Goal: Information Seeking & Learning: Learn about a topic

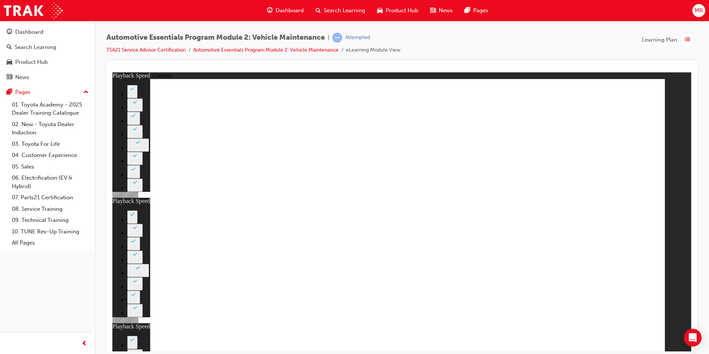
type input "56"
type input "12"
type input "27"
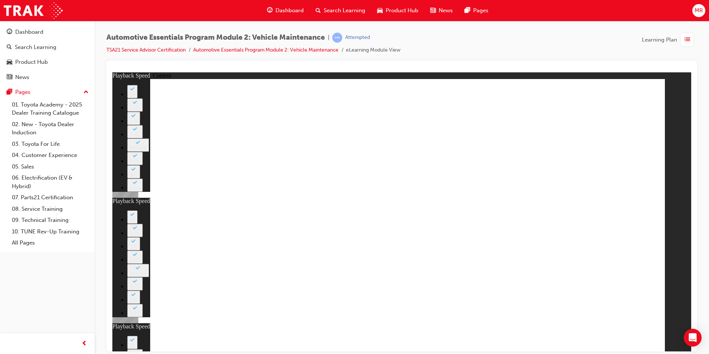
type input "6"
type input "13"
type input "56"
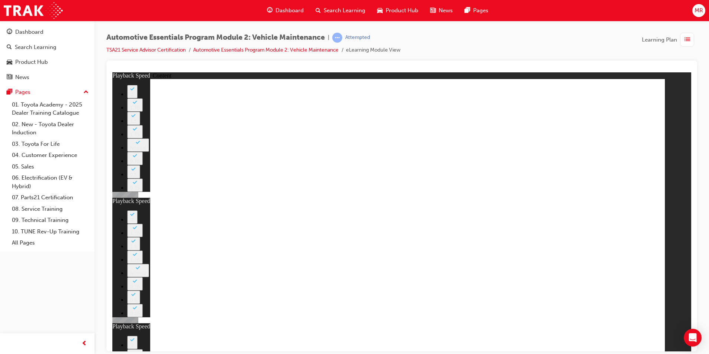
type input "12"
type input "27"
type input "6"
type input "13"
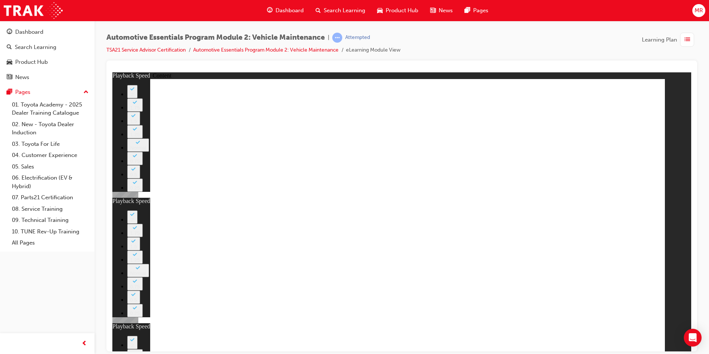
drag, startPoint x: 648, startPoint y: 88, endPoint x: 641, endPoint y: 103, distance: 17.1
type input "56"
type input "12"
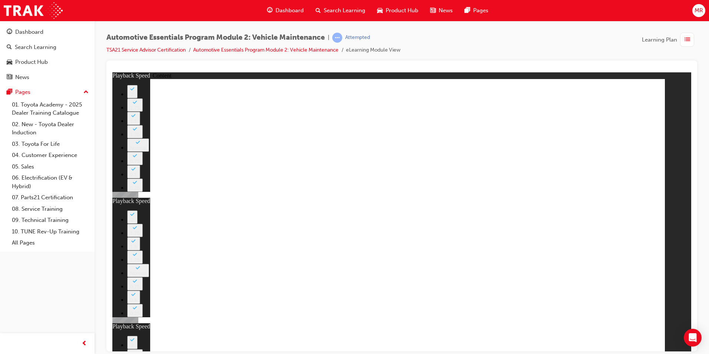
type input "27"
type input "6"
type input "13"
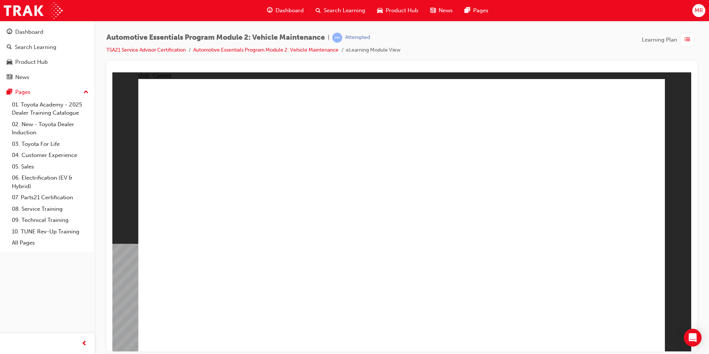
drag, startPoint x: 641, startPoint y: 340, endPoint x: 621, endPoint y: 333, distance: 21.4
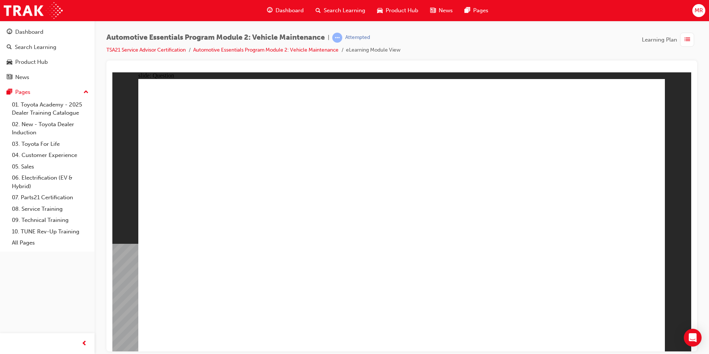
radio input "true"
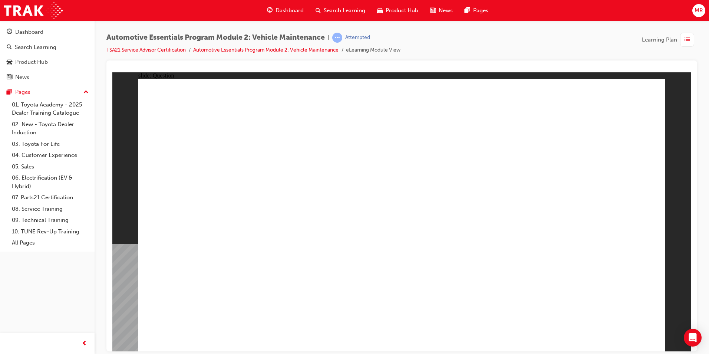
radio input "true"
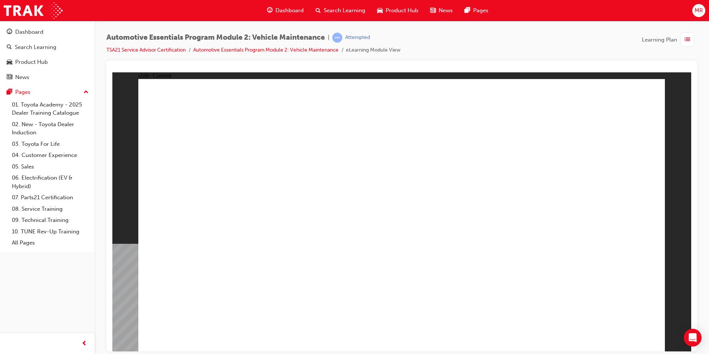
drag, startPoint x: 321, startPoint y: 203, endPoint x: 293, endPoint y: 203, distance: 28.2
drag, startPoint x: 330, startPoint y: 120, endPoint x: 289, endPoint y: 150, distance: 50.7
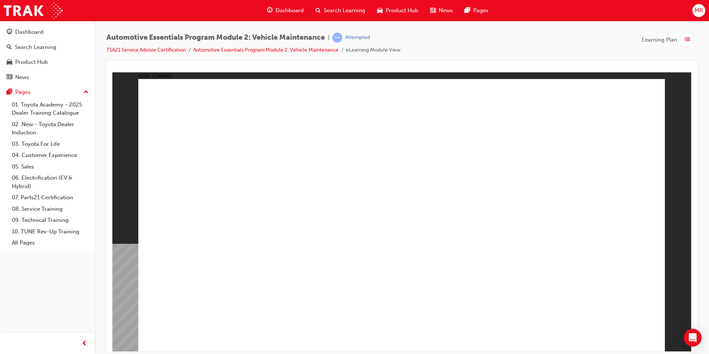
drag, startPoint x: 264, startPoint y: 125, endPoint x: 290, endPoint y: 108, distance: 31.4
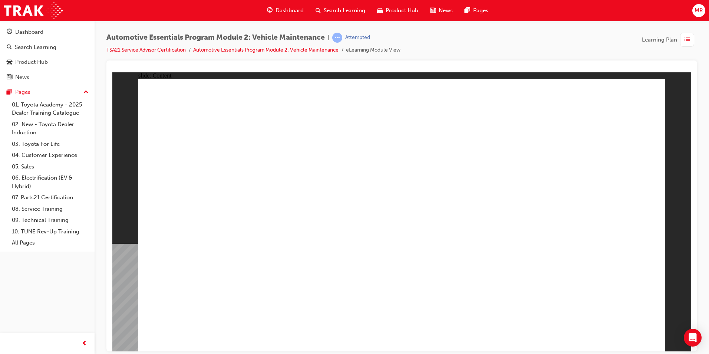
drag, startPoint x: 290, startPoint y: 108, endPoint x: 423, endPoint y: 156, distance: 141.8
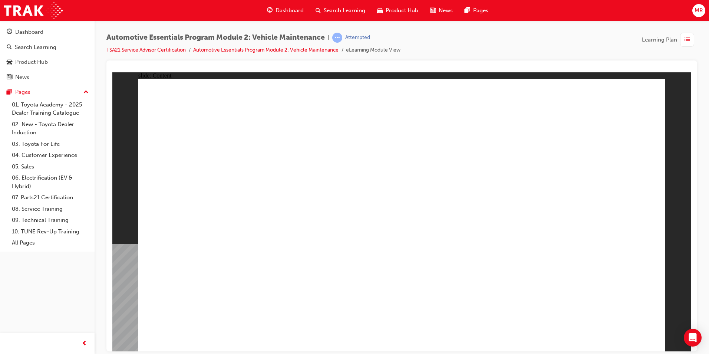
drag, startPoint x: 394, startPoint y: 192, endPoint x: 383, endPoint y: 159, distance: 34.5
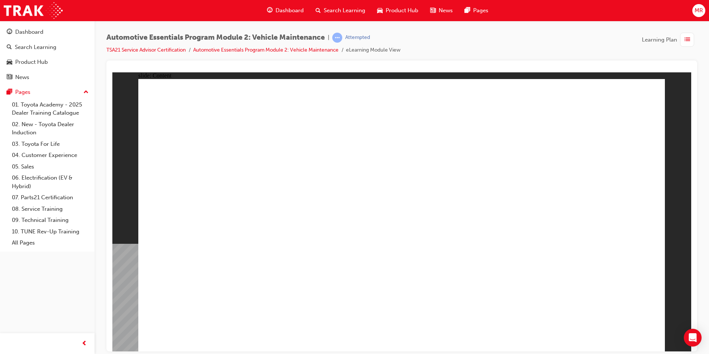
drag, startPoint x: 225, startPoint y: 212, endPoint x: 225, endPoint y: 234, distance: 21.1
drag, startPoint x: 225, startPoint y: 234, endPoint x: 266, endPoint y: 218, distance: 44.1
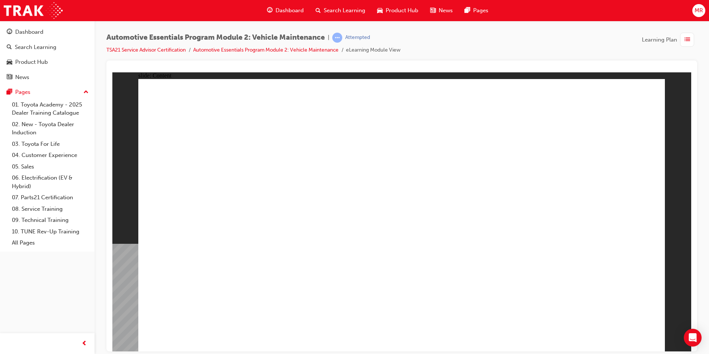
drag, startPoint x: 266, startPoint y: 218, endPoint x: 380, endPoint y: 184, distance: 119.1
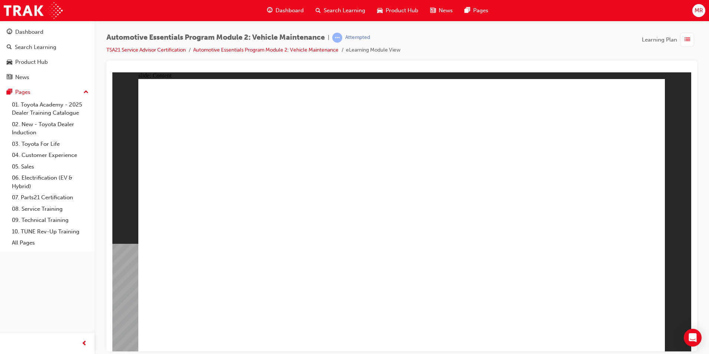
drag, startPoint x: 196, startPoint y: 326, endPoint x: 195, endPoint y: 333, distance: 6.8
drag, startPoint x: 466, startPoint y: 214, endPoint x: 574, endPoint y: 155, distance: 123.8
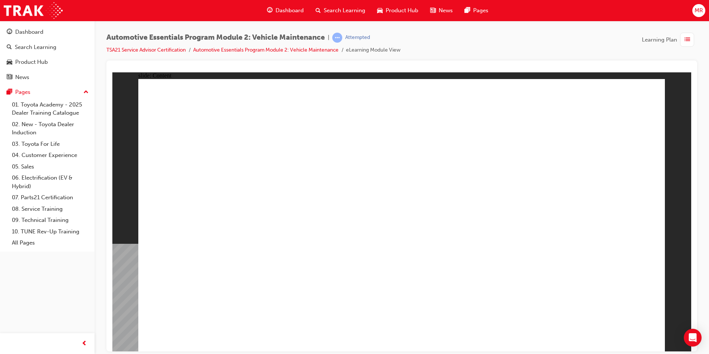
drag, startPoint x: 329, startPoint y: 103, endPoint x: 307, endPoint y: 138, distance: 40.6
drag, startPoint x: 218, startPoint y: 189, endPoint x: 216, endPoint y: 220, distance: 31.2
drag, startPoint x: 216, startPoint y: 220, endPoint x: 216, endPoint y: 227, distance: 7.0
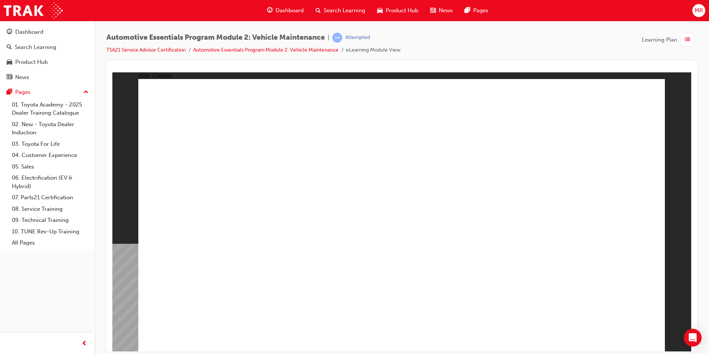
drag, startPoint x: 216, startPoint y: 227, endPoint x: 306, endPoint y: 234, distance: 90.0
drag, startPoint x: 306, startPoint y: 234, endPoint x: 369, endPoint y: 202, distance: 70.5
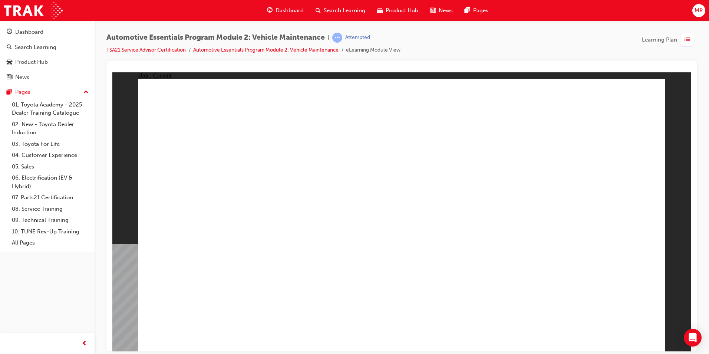
drag, startPoint x: 340, startPoint y: 245, endPoint x: 489, endPoint y: 224, distance: 150.9
drag, startPoint x: 584, startPoint y: 318, endPoint x: 586, endPoint y: 296, distance: 22.7
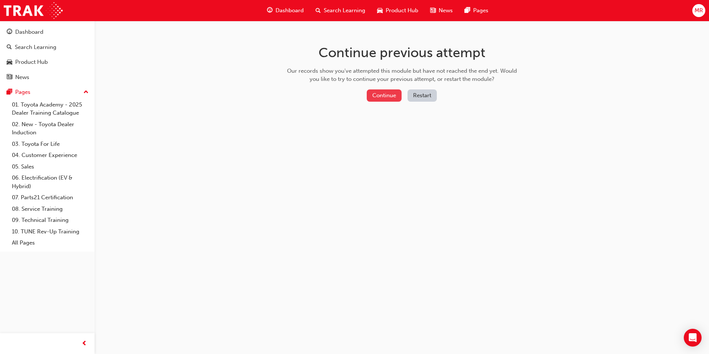
click at [383, 94] on button "Continue" at bounding box center [384, 95] width 35 height 12
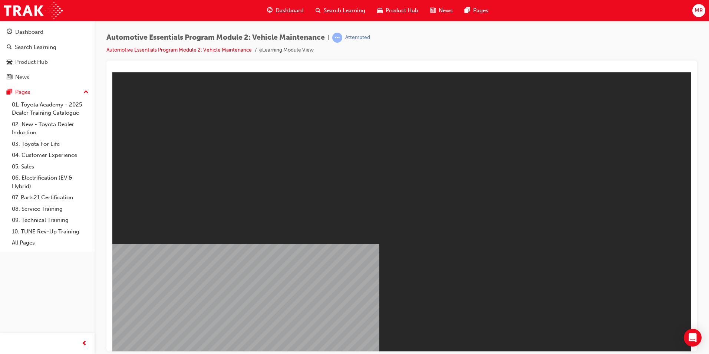
drag, startPoint x: 416, startPoint y: 222, endPoint x: 397, endPoint y: 280, distance: 61.2
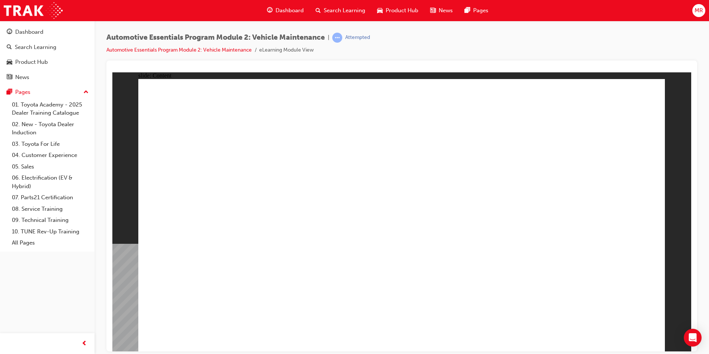
drag, startPoint x: 630, startPoint y: 85, endPoint x: 646, endPoint y: 116, distance: 35.3
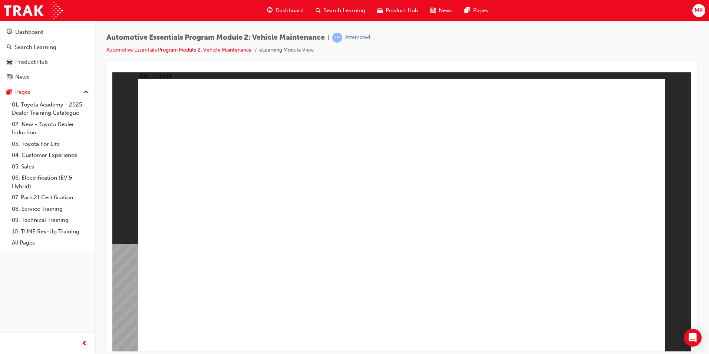
click at [342, 36] on span "learningRecordVerb_ATTEMPT-icon" at bounding box center [337, 38] width 10 height 10
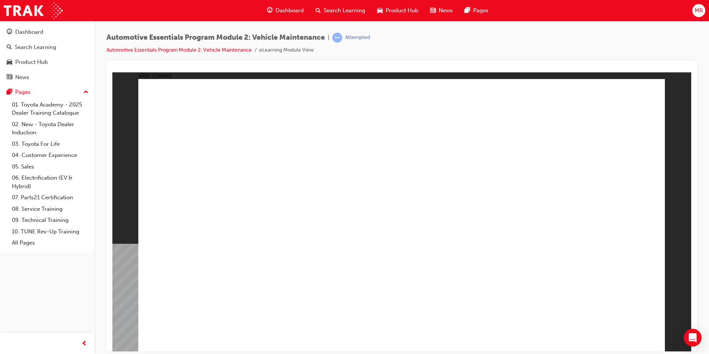
drag, startPoint x: 599, startPoint y: 210, endPoint x: 598, endPoint y: 151, distance: 59.7
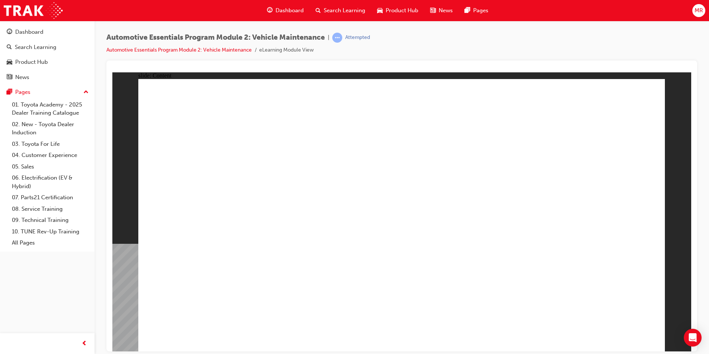
click at [231, 47] on link "Automotive Essentials Program Module 2: Vehicle Maintenance" at bounding box center [178, 50] width 145 height 6
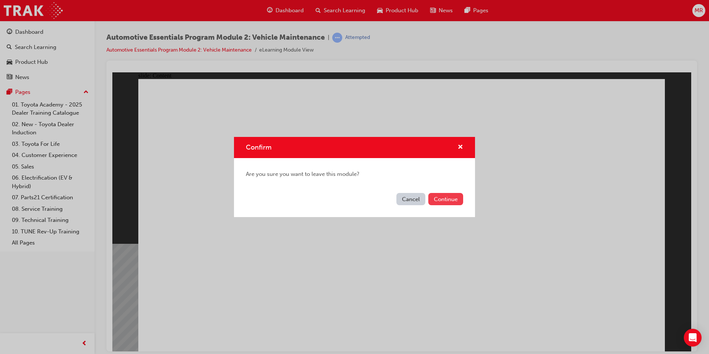
click at [456, 199] on button "Continue" at bounding box center [445, 199] width 35 height 12
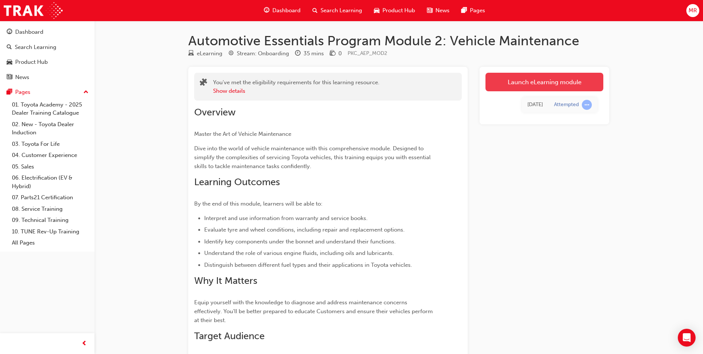
click at [552, 79] on link "Launch eLearning module" at bounding box center [545, 82] width 118 height 19
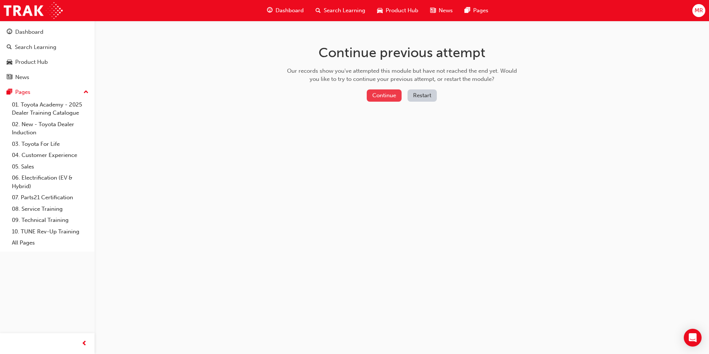
click at [391, 99] on button "Continue" at bounding box center [384, 95] width 35 height 12
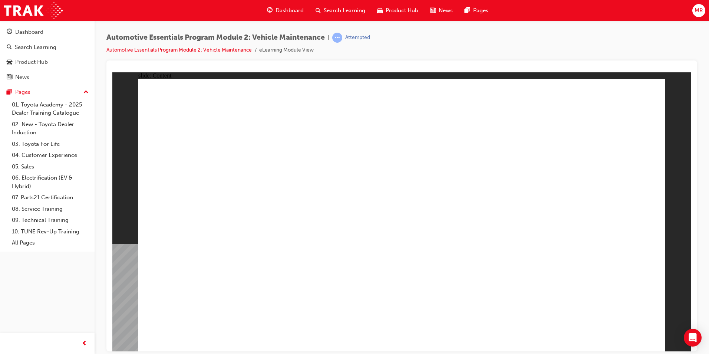
drag, startPoint x: 643, startPoint y: 105, endPoint x: 639, endPoint y: 125, distance: 20.1
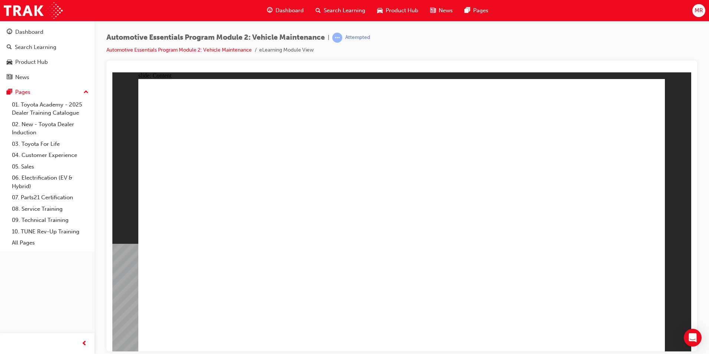
drag, startPoint x: 633, startPoint y: 325, endPoint x: 639, endPoint y: 328, distance: 6.8
click at [692, 336] on icon "Open Intercom Messenger" at bounding box center [692, 338] width 9 height 10
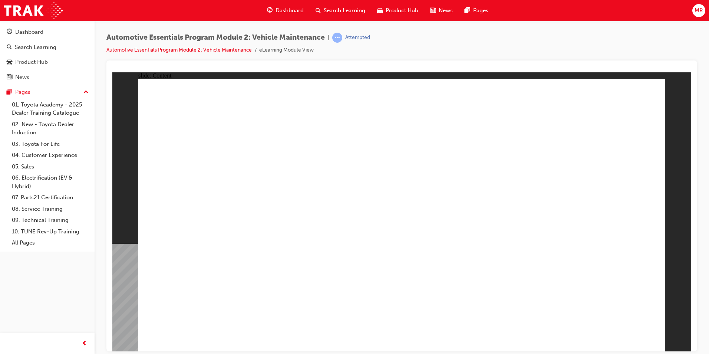
click at [692, 336] on div at bounding box center [401, 205] width 591 height 291
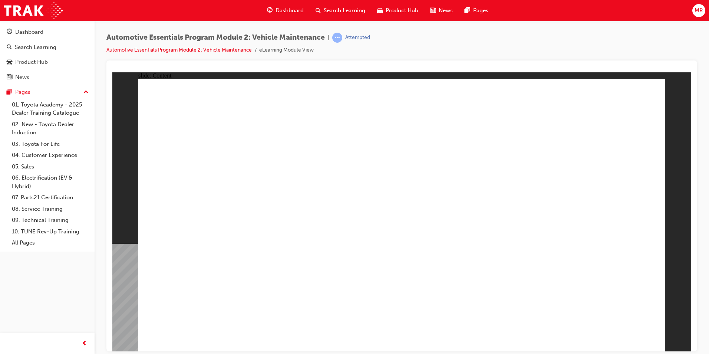
click at [214, 53] on li "Automotive Essentials Program Module 2: Vehicle Maintenance" at bounding box center [182, 50] width 153 height 9
click at [214, 48] on link "Automotive Essentials Program Module 2: Vehicle Maintenance" at bounding box center [178, 50] width 145 height 6
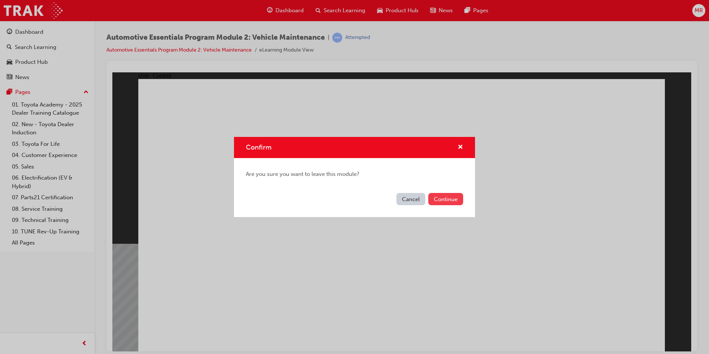
click at [458, 203] on button "Continue" at bounding box center [445, 199] width 35 height 12
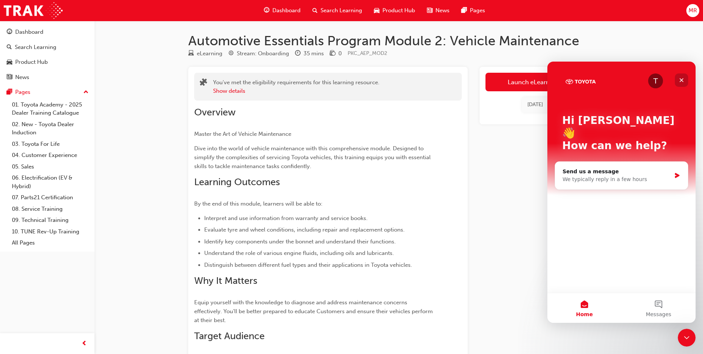
click at [680, 79] on icon "Close" at bounding box center [682, 80] width 6 height 6
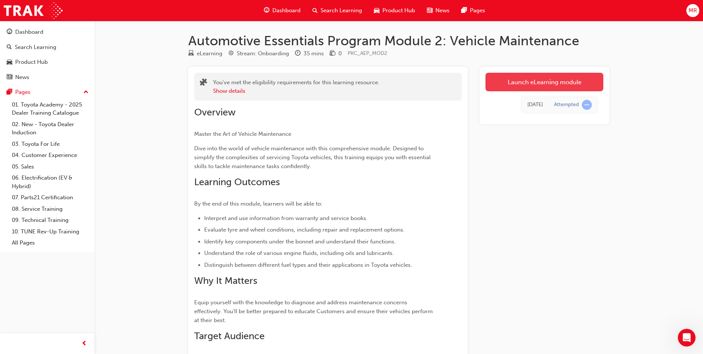
click at [537, 87] on link "Launch eLearning module" at bounding box center [545, 82] width 118 height 19
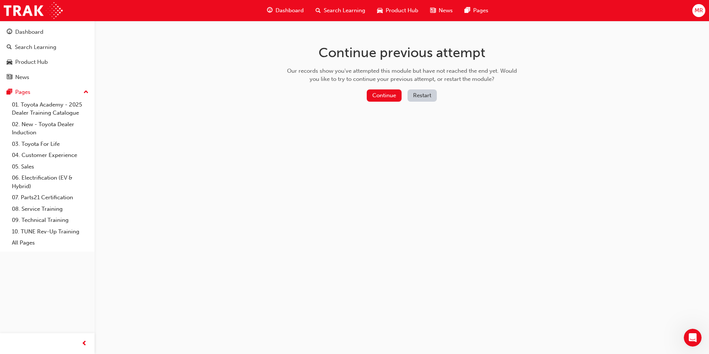
click at [426, 92] on button "Restart" at bounding box center [422, 95] width 29 height 12
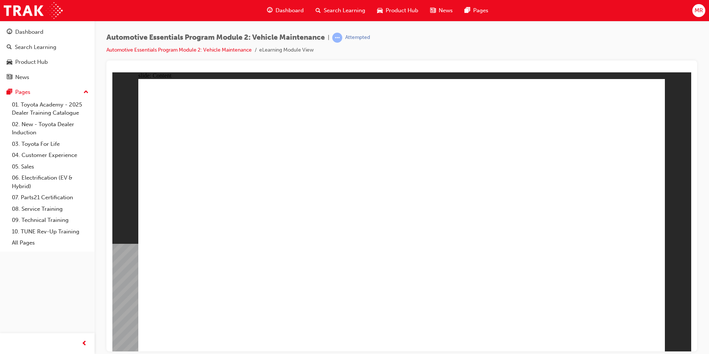
drag, startPoint x: 637, startPoint y: 96, endPoint x: 589, endPoint y: 118, distance: 52.6
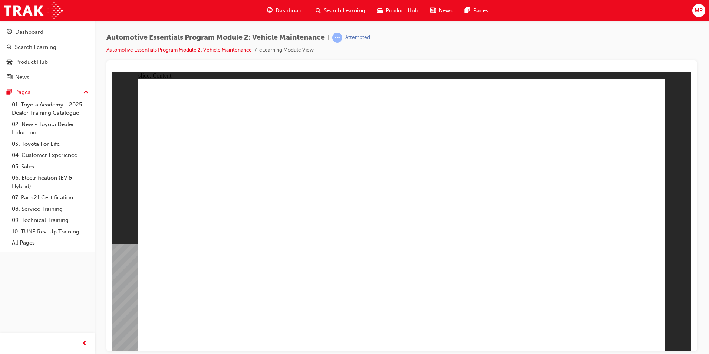
drag, startPoint x: 201, startPoint y: 278, endPoint x: 394, endPoint y: 184, distance: 214.4
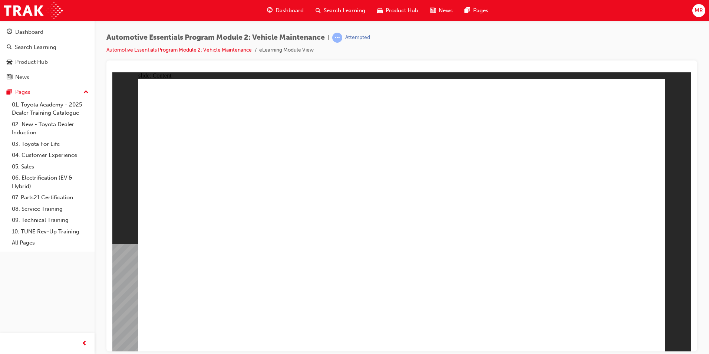
drag, startPoint x: 652, startPoint y: 99, endPoint x: 613, endPoint y: 116, distance: 42.2
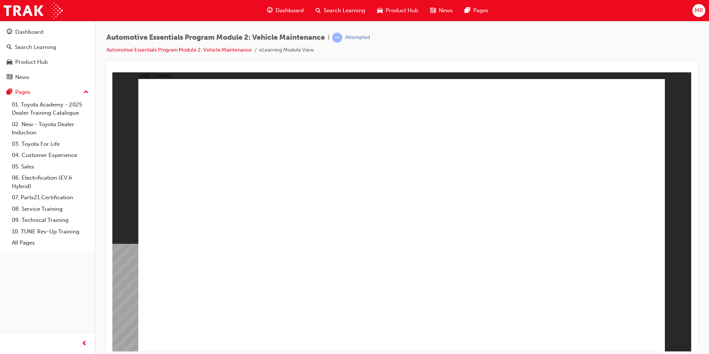
drag, startPoint x: 641, startPoint y: 96, endPoint x: 636, endPoint y: 100, distance: 6.8
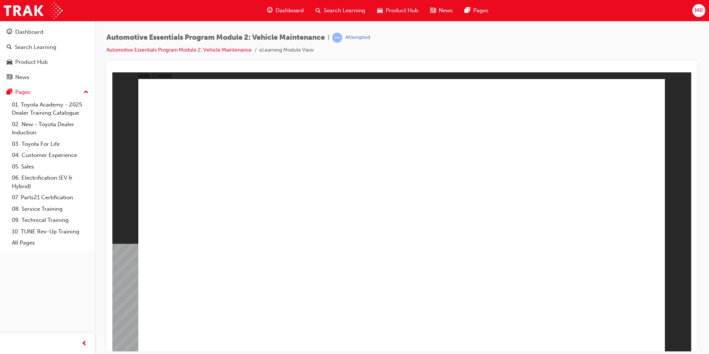
drag, startPoint x: 578, startPoint y: 274, endPoint x: 578, endPoint y: 270, distance: 3.7
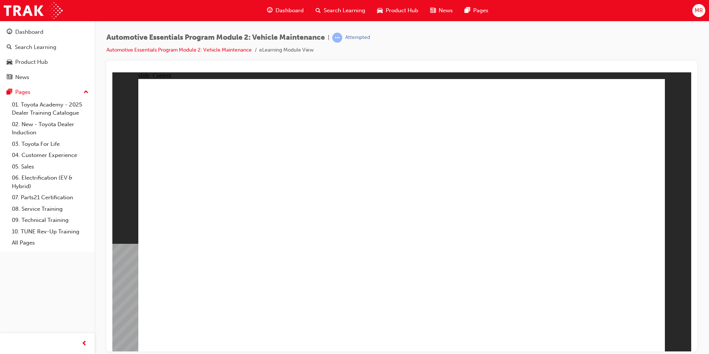
drag, startPoint x: 221, startPoint y: 228, endPoint x: 230, endPoint y: 226, distance: 9.5
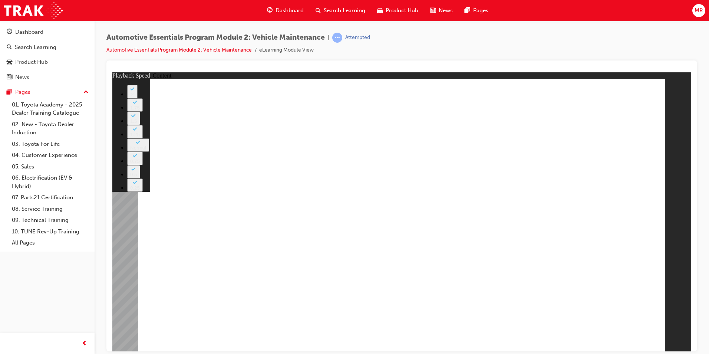
type input "8"
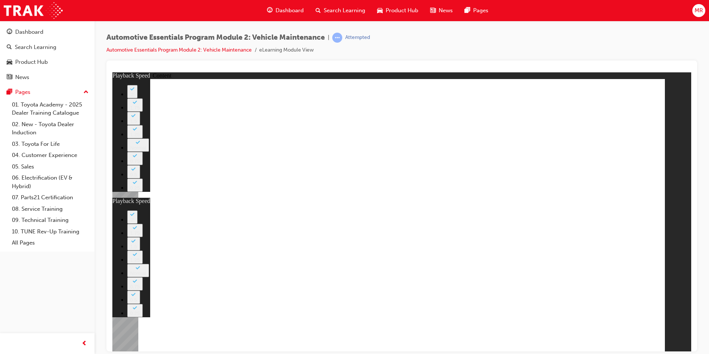
type input "27"
type input "8"
type input "27"
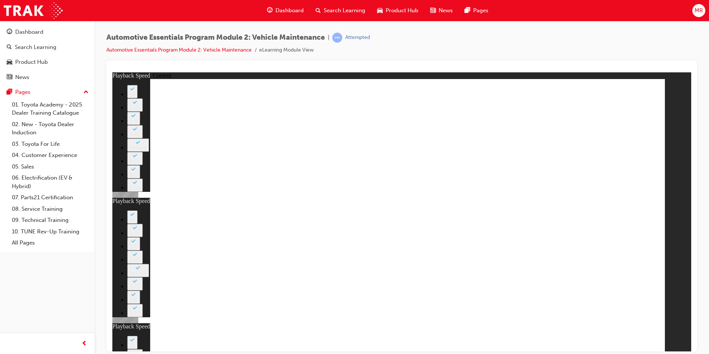
type input "12"
type input "8"
type input "27"
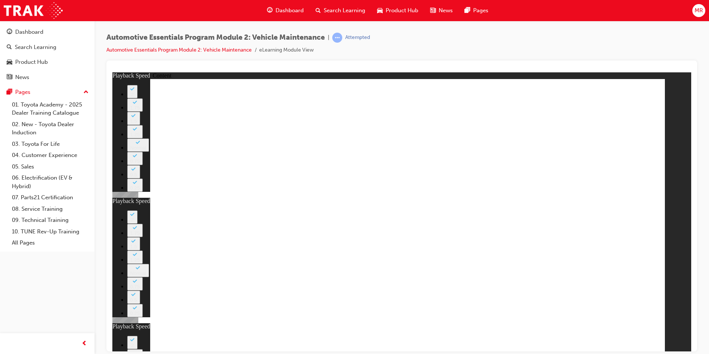
type input "12"
drag, startPoint x: 634, startPoint y: 103, endPoint x: 640, endPoint y: 97, distance: 8.1
type input "54"
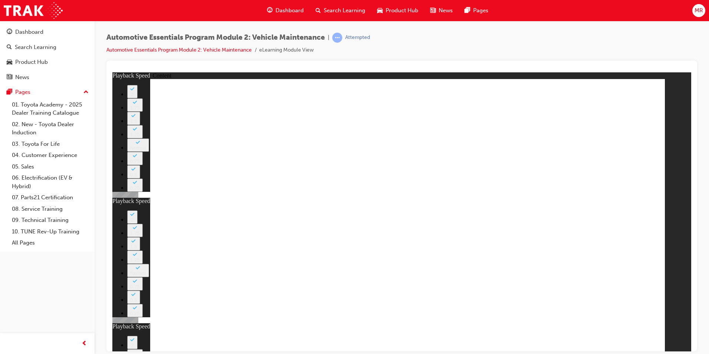
type input "8"
type input "27"
type input "12"
drag, startPoint x: 644, startPoint y: 92, endPoint x: 664, endPoint y: 280, distance: 188.3
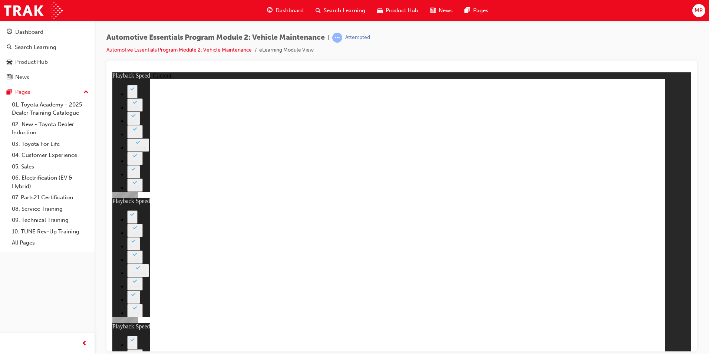
type input "13"
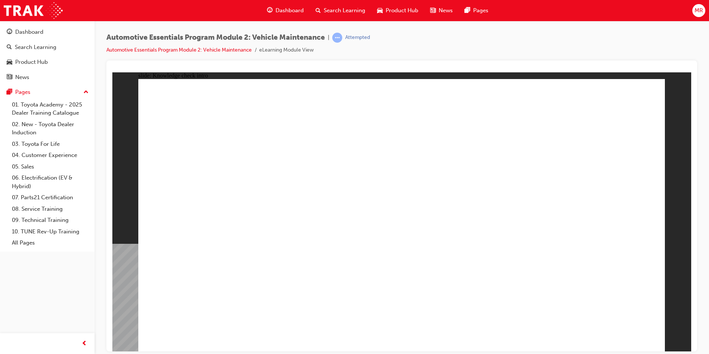
drag, startPoint x: 524, startPoint y: 179, endPoint x: 528, endPoint y: 184, distance: 7.1
radio input "true"
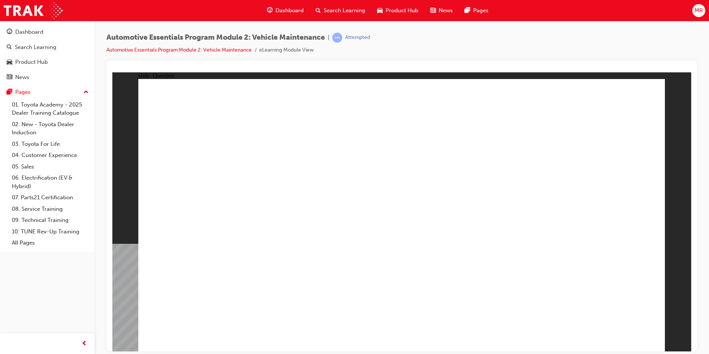
radio input "true"
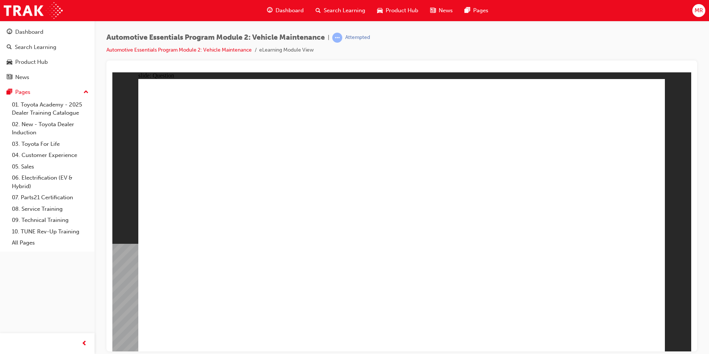
drag, startPoint x: 408, startPoint y: 263, endPoint x: 414, endPoint y: 265, distance: 6.3
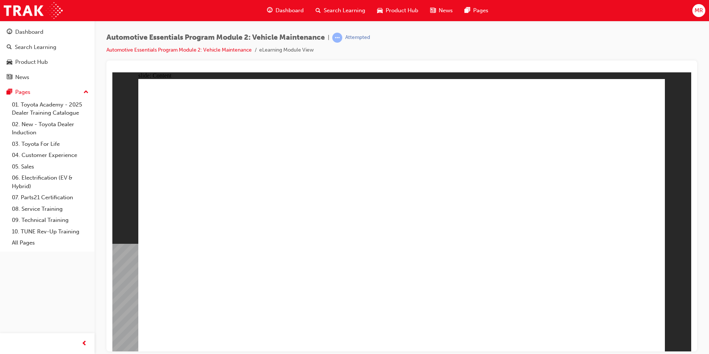
drag, startPoint x: 514, startPoint y: 137, endPoint x: 465, endPoint y: 162, distance: 55.2
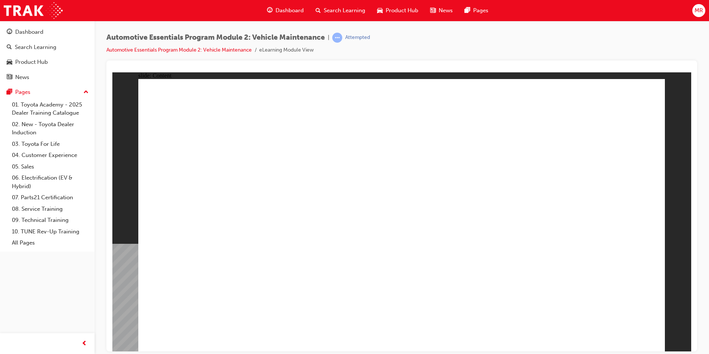
drag, startPoint x: 551, startPoint y: 234, endPoint x: 548, endPoint y: 237, distance: 4.0
drag, startPoint x: 644, startPoint y: 94, endPoint x: 634, endPoint y: 109, distance: 18.5
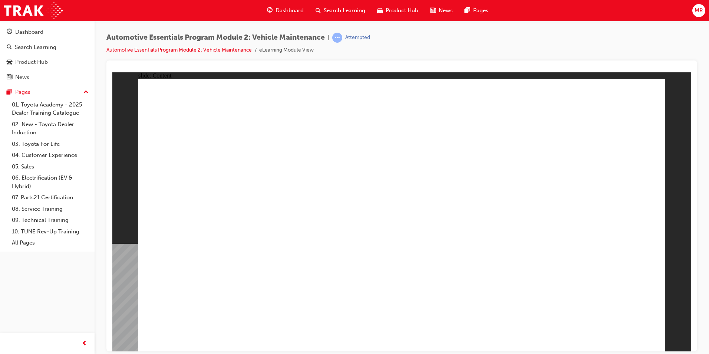
drag, startPoint x: 495, startPoint y: 248, endPoint x: 489, endPoint y: 247, distance: 6.2
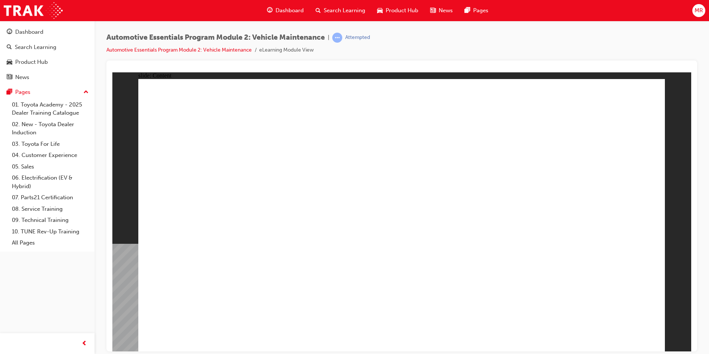
drag, startPoint x: 508, startPoint y: 228, endPoint x: 512, endPoint y: 231, distance: 4.7
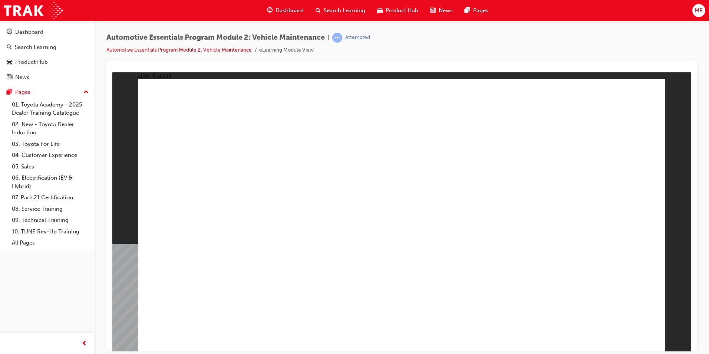
drag, startPoint x: 215, startPoint y: 309, endPoint x: 497, endPoint y: 198, distance: 303.4
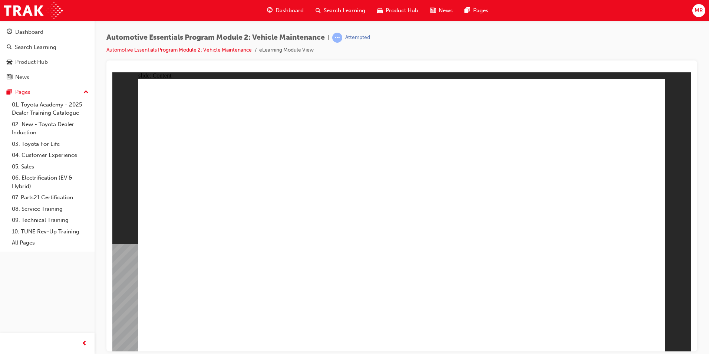
drag, startPoint x: 464, startPoint y: 220, endPoint x: 461, endPoint y: 208, distance: 12.1
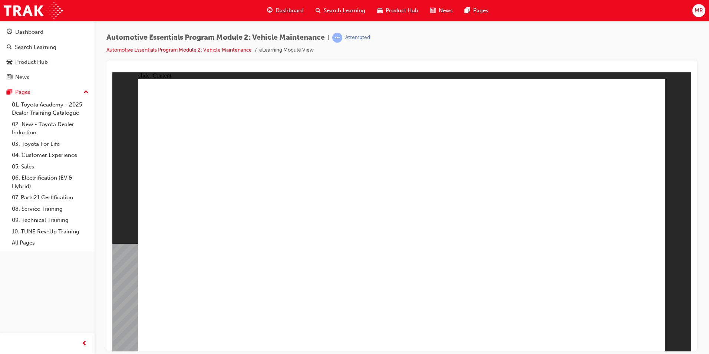
drag, startPoint x: 478, startPoint y: 234, endPoint x: 482, endPoint y: 231, distance: 5.3
drag, startPoint x: 632, startPoint y: 96, endPoint x: 621, endPoint y: 222, distance: 126.5
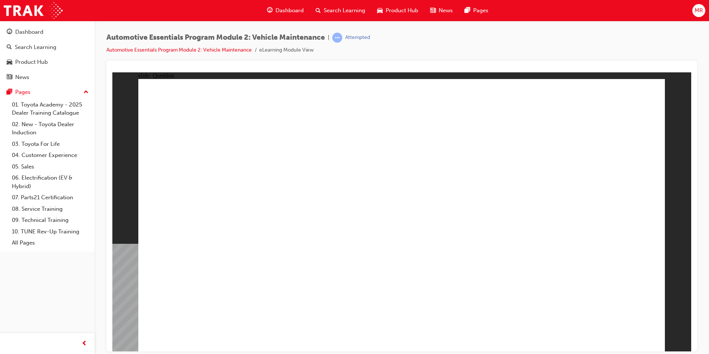
radio input "false"
drag, startPoint x: 521, startPoint y: 202, endPoint x: 521, endPoint y: 211, distance: 9.6
radio input "false"
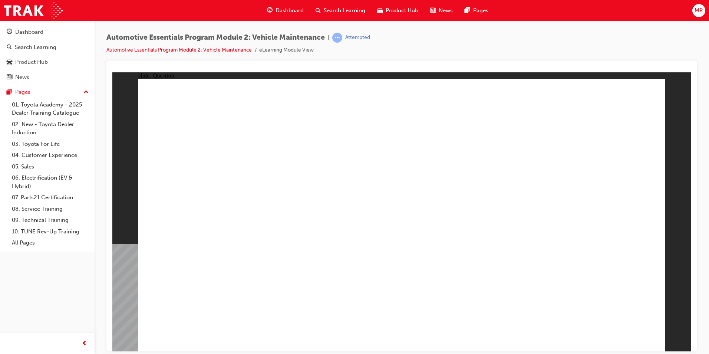
radio input "false"
radio input "true"
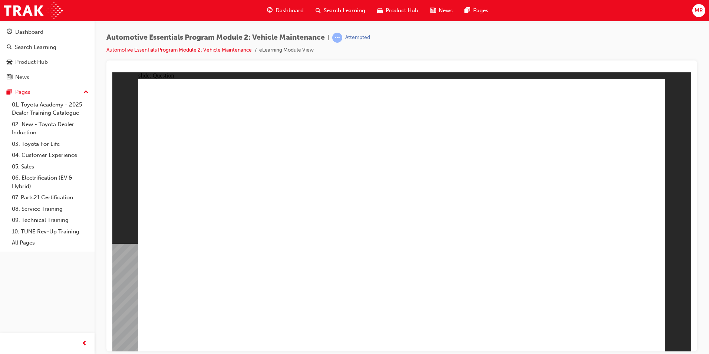
drag, startPoint x: 393, startPoint y: 192, endPoint x: 422, endPoint y: 189, distance: 29.1
radio input "true"
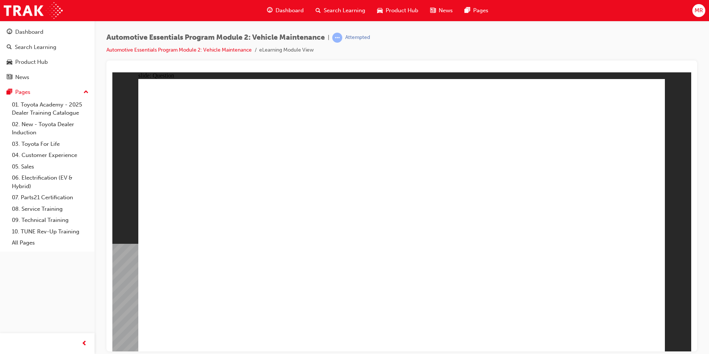
drag, startPoint x: 653, startPoint y: 337, endPoint x: 648, endPoint y: 336, distance: 4.9
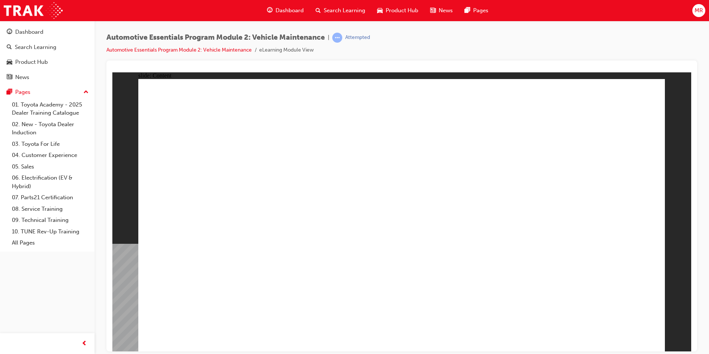
drag, startPoint x: 593, startPoint y: 316, endPoint x: 612, endPoint y: 330, distance: 22.8
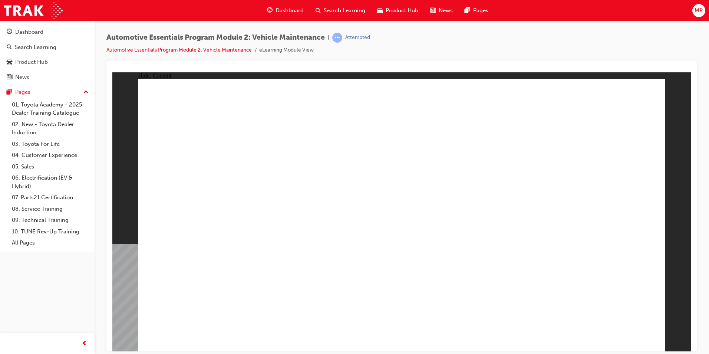
drag, startPoint x: 651, startPoint y: 83, endPoint x: 624, endPoint y: 241, distance: 160.6
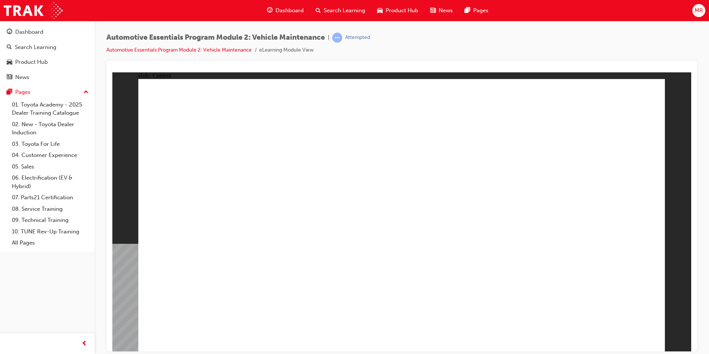
drag, startPoint x: 634, startPoint y: 331, endPoint x: 634, endPoint y: 238, distance: 92.3
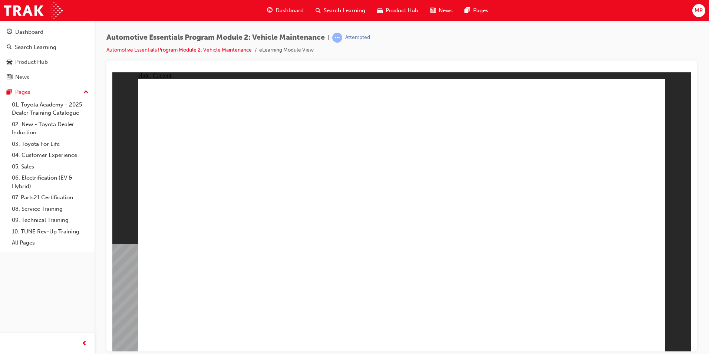
drag, startPoint x: 584, startPoint y: 329, endPoint x: 565, endPoint y: 329, distance: 18.9
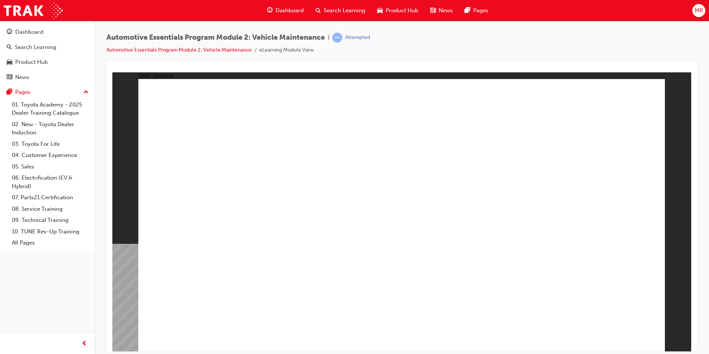
radio input "true"
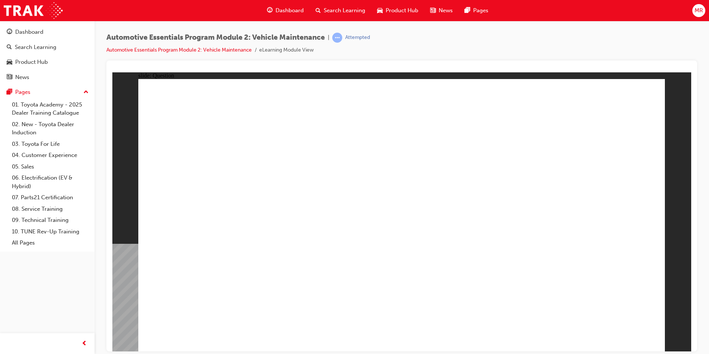
radio input "true"
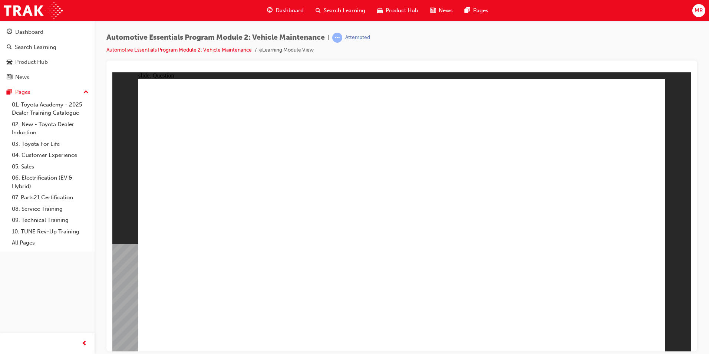
radio input "true"
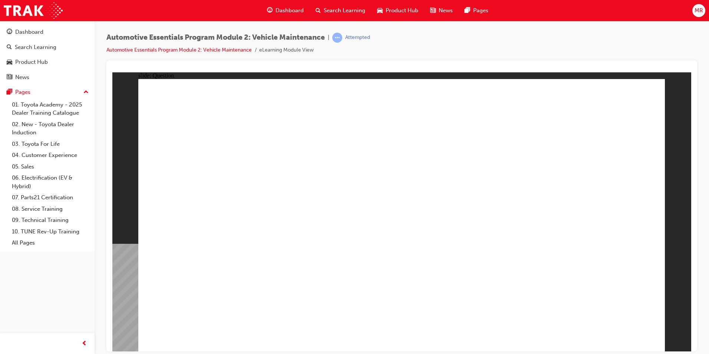
drag, startPoint x: 481, startPoint y: 153, endPoint x: 486, endPoint y: 168, distance: 16.5
radio input "true"
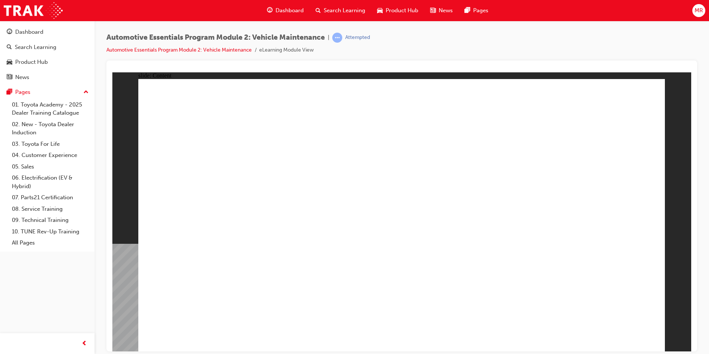
drag, startPoint x: 496, startPoint y: 230, endPoint x: 502, endPoint y: 236, distance: 7.6
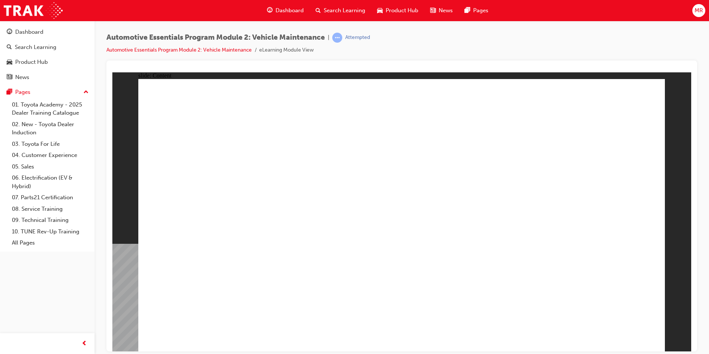
drag, startPoint x: 501, startPoint y: 294, endPoint x: 511, endPoint y: 301, distance: 12.1
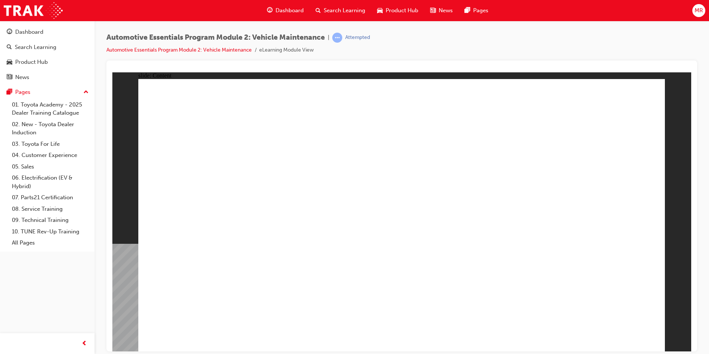
drag, startPoint x: 611, startPoint y: 330, endPoint x: 614, endPoint y: 335, distance: 5.3
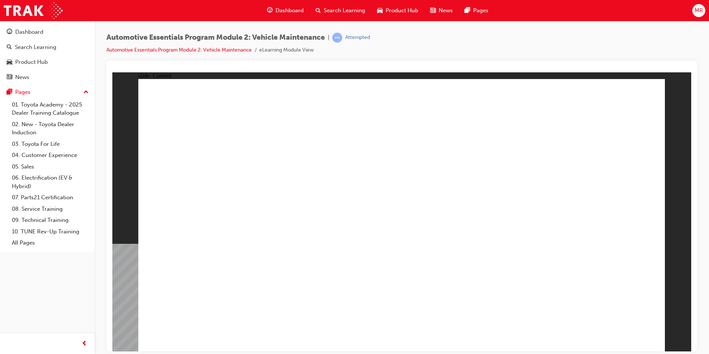
radio input "true"
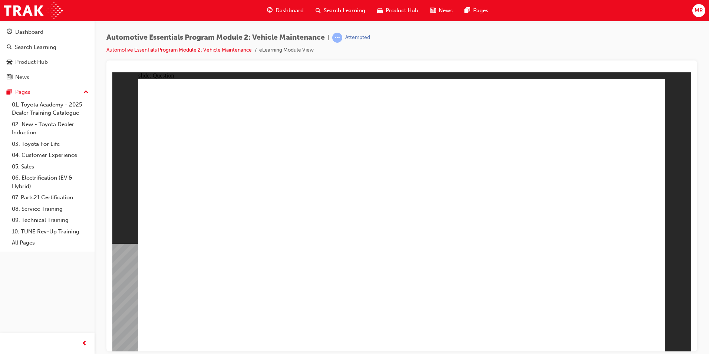
radio input "true"
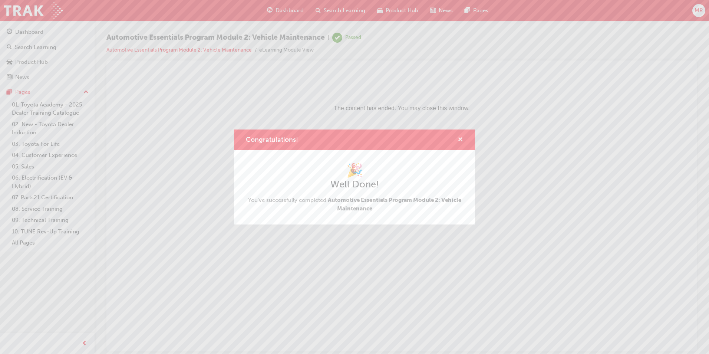
click at [459, 138] on span "cross-icon" at bounding box center [461, 140] width 6 height 7
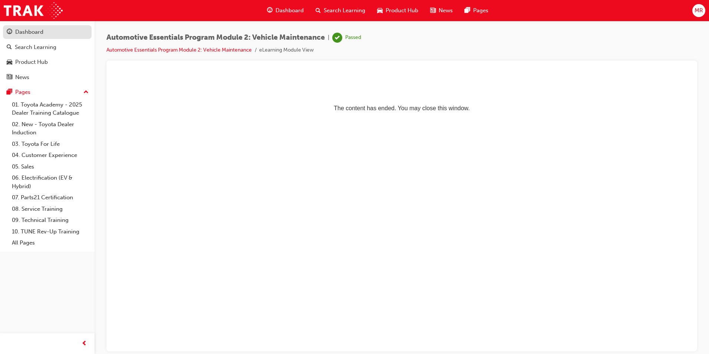
click at [40, 33] on div "Dashboard" at bounding box center [29, 32] width 28 height 9
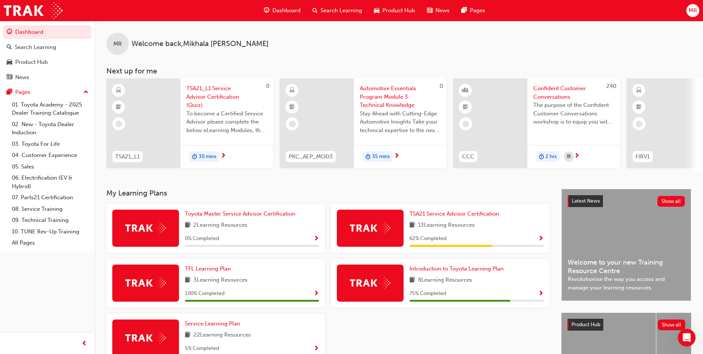
click at [523, 227] on div "13 Learning Resources" at bounding box center [477, 225] width 134 height 9
click at [541, 241] on span "Show Progress" at bounding box center [541, 238] width 6 height 7
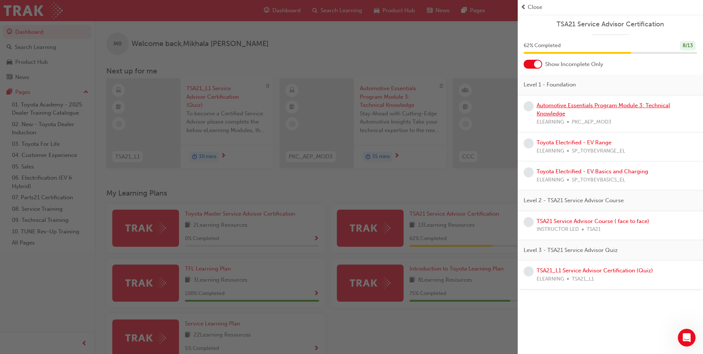
click at [551, 107] on link "Automotive Essentials Program Module 3: Technical Knowledge" at bounding box center [603, 109] width 133 height 15
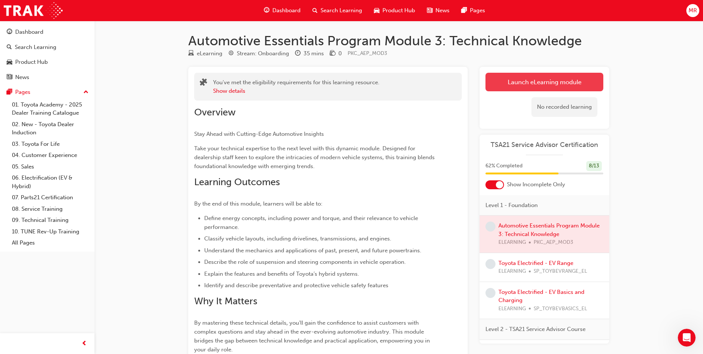
click at [543, 76] on link "Launch eLearning module" at bounding box center [545, 82] width 118 height 19
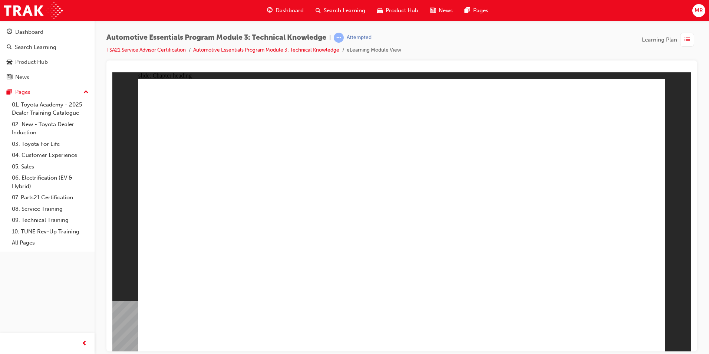
drag, startPoint x: 415, startPoint y: 328, endPoint x: 409, endPoint y: 329, distance: 6.5
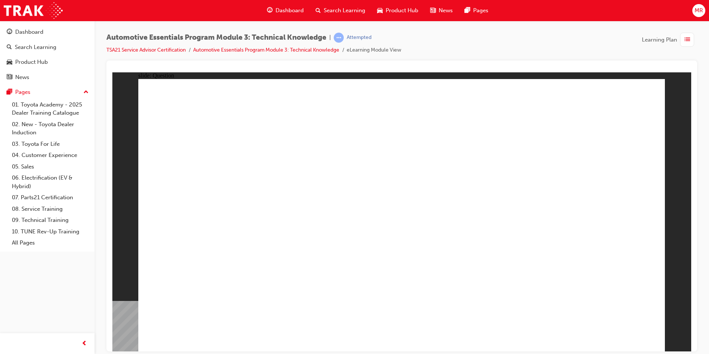
radio input "true"
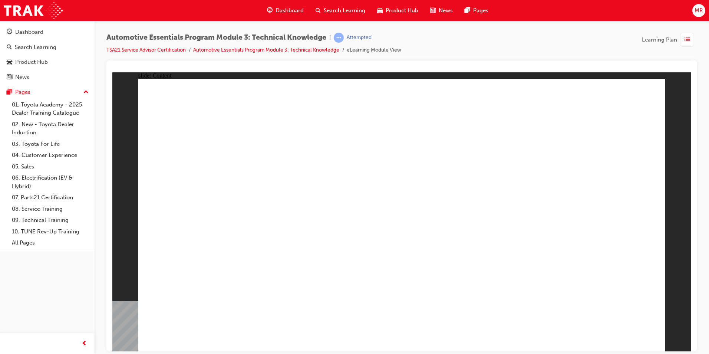
radio input "true"
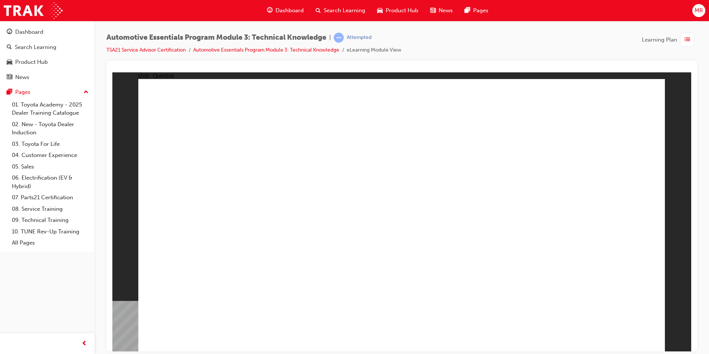
radio input "true"
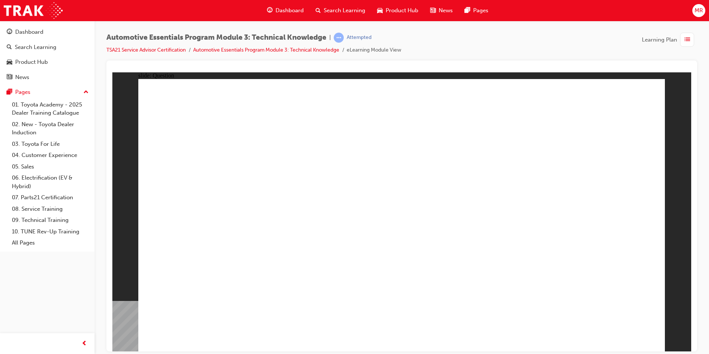
drag, startPoint x: 427, startPoint y: 190, endPoint x: 444, endPoint y: 176, distance: 22.4
radio input "true"
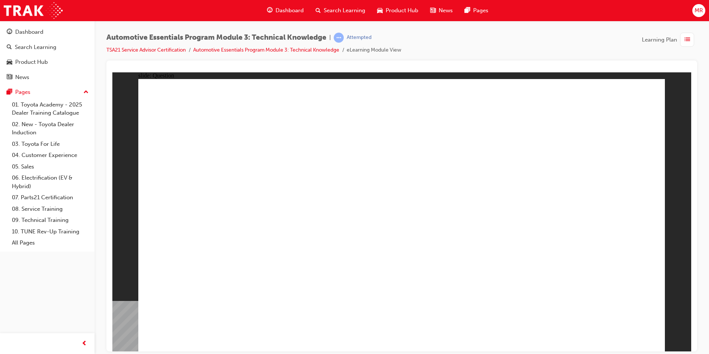
drag, startPoint x: 380, startPoint y: 255, endPoint x: 378, endPoint y: 261, distance: 6.2
radio input "true"
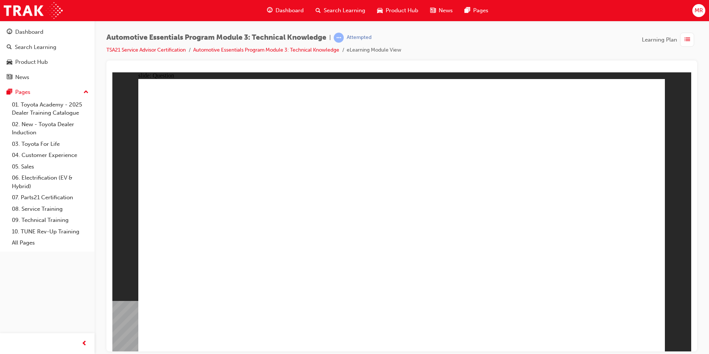
radio input "true"
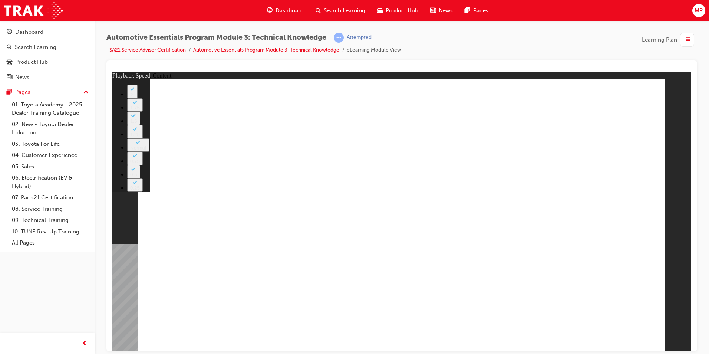
type input "108"
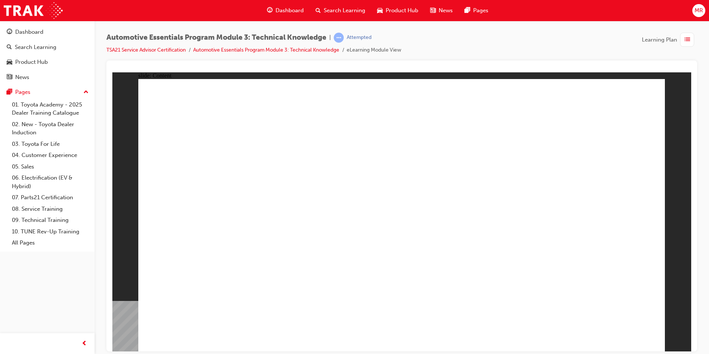
drag, startPoint x: 657, startPoint y: 91, endPoint x: 654, endPoint y: 95, distance: 5.0
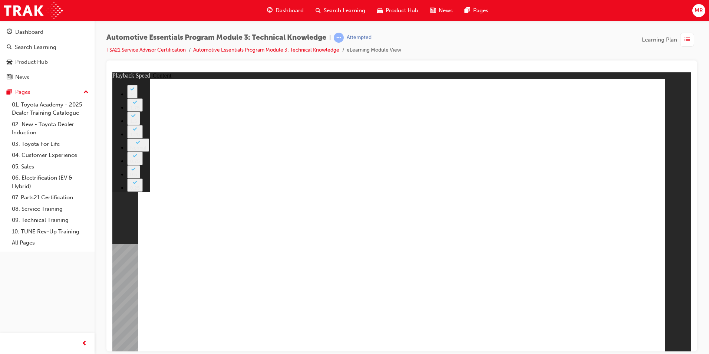
type input "20"
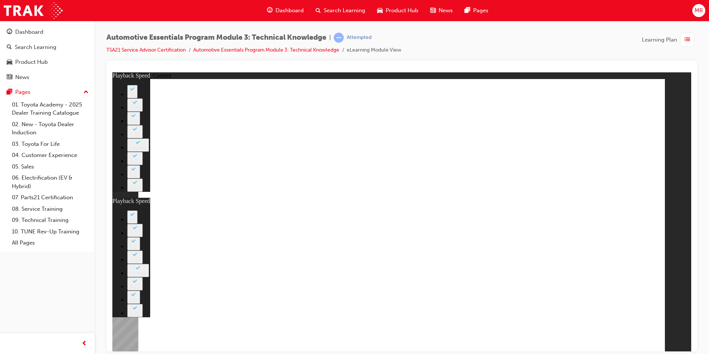
type input "13"
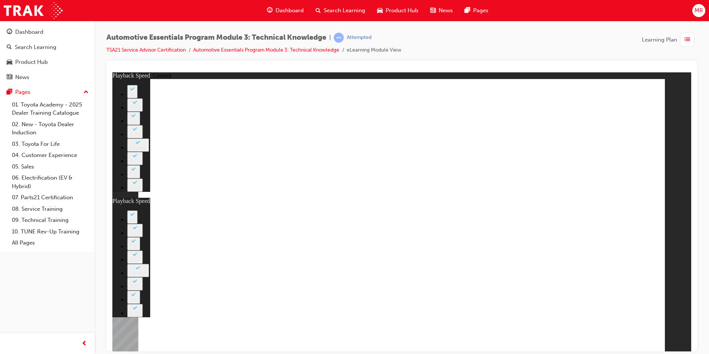
type input "1"
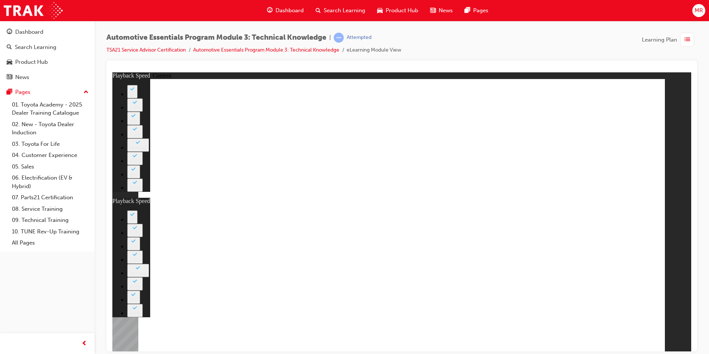
type input "1"
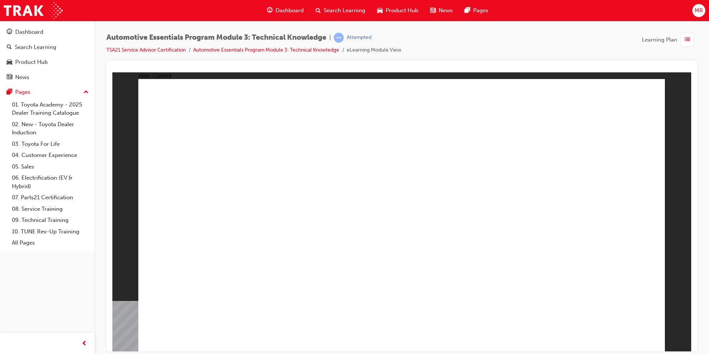
drag, startPoint x: 635, startPoint y: 88, endPoint x: 633, endPoint y: 100, distance: 12.8
drag, startPoint x: 656, startPoint y: 83, endPoint x: 656, endPoint y: 89, distance: 5.9
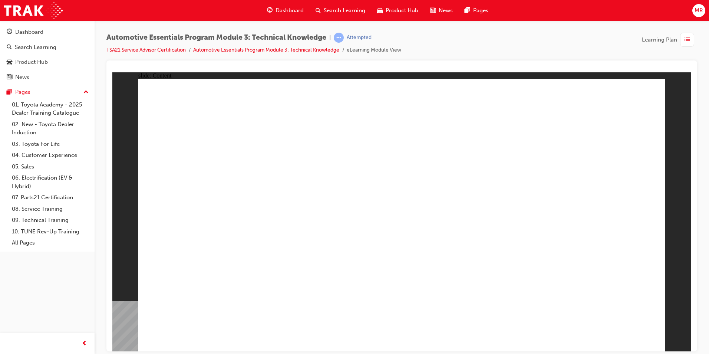
drag, startPoint x: 460, startPoint y: 292, endPoint x: 456, endPoint y: 293, distance: 3.9
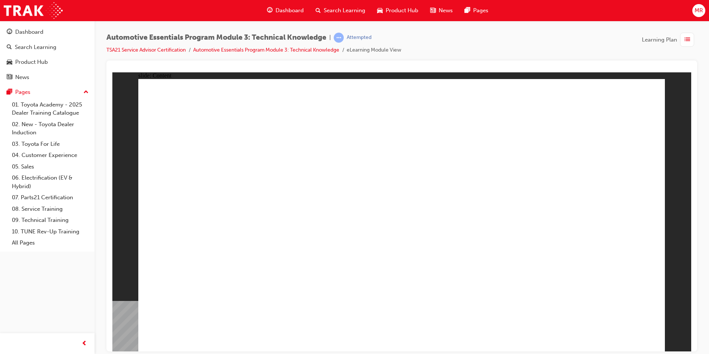
drag, startPoint x: 631, startPoint y: 93, endPoint x: 631, endPoint y: 119, distance: 26.3
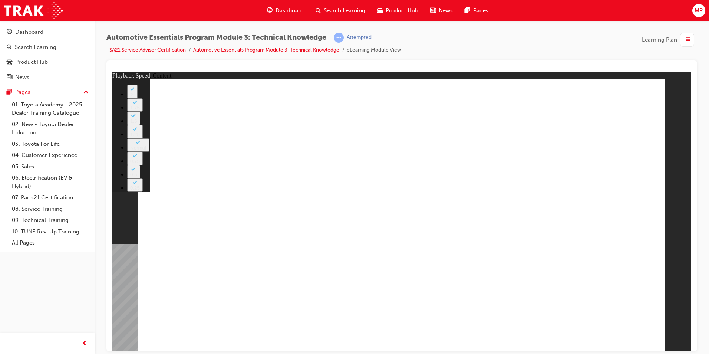
type input "18"
drag, startPoint x: 640, startPoint y: 91, endPoint x: 650, endPoint y: 91, distance: 10.0
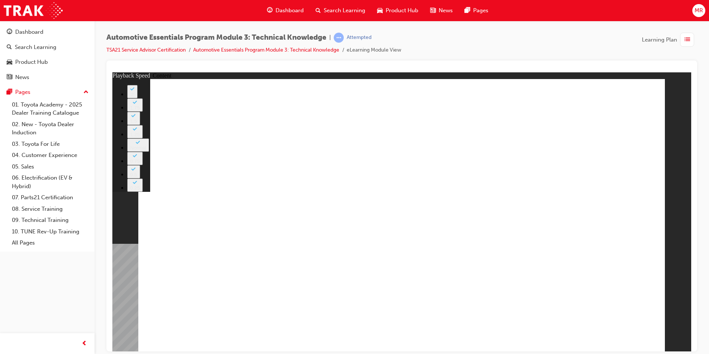
drag, startPoint x: 611, startPoint y: 335, endPoint x: 616, endPoint y: 425, distance: 90.6
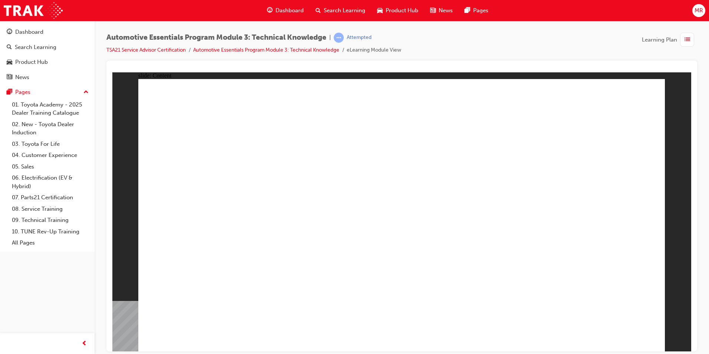
drag, startPoint x: 632, startPoint y: 97, endPoint x: 426, endPoint y: 150, distance: 212.5
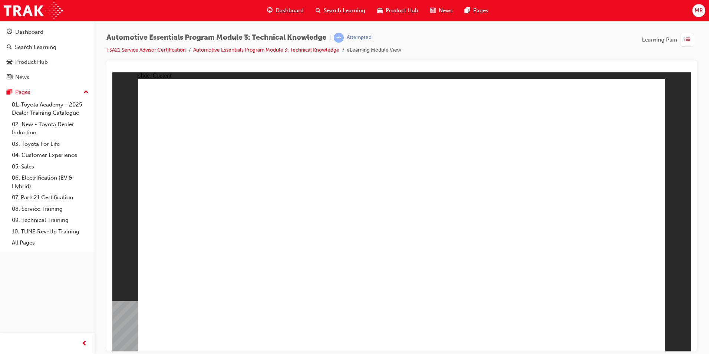
drag, startPoint x: 652, startPoint y: 86, endPoint x: 650, endPoint y: 89, distance: 4.2
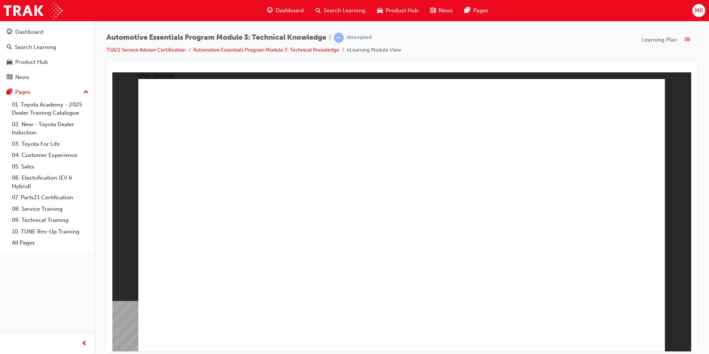
radio input "true"
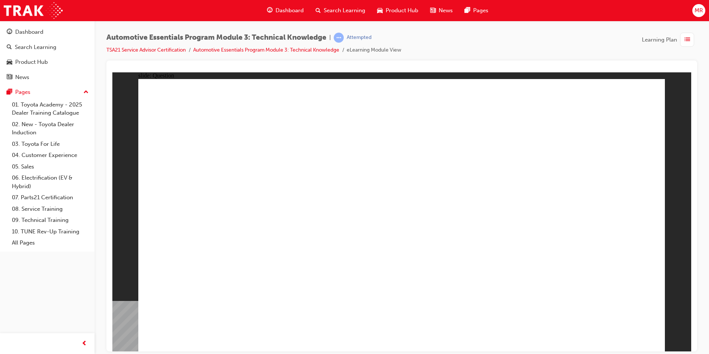
radio input "true"
drag, startPoint x: 425, startPoint y: 255, endPoint x: 409, endPoint y: 260, distance: 16.7
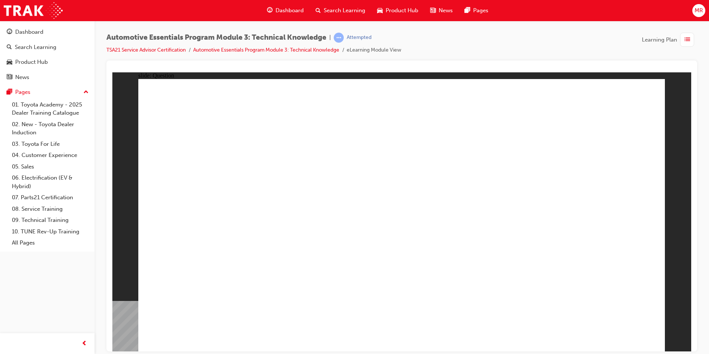
radio input "true"
drag, startPoint x: 449, startPoint y: 165, endPoint x: 449, endPoint y: 159, distance: 5.2
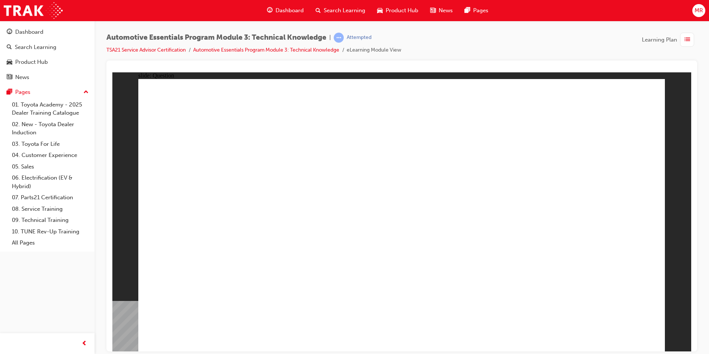
radio input "true"
drag, startPoint x: 423, startPoint y: 271, endPoint x: 418, endPoint y: 267, distance: 7.1
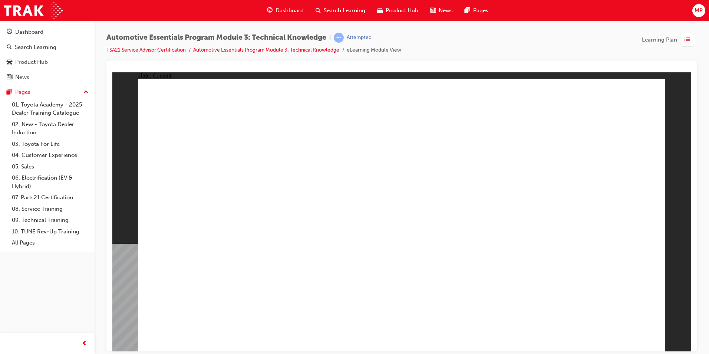
drag, startPoint x: 647, startPoint y: 334, endPoint x: 522, endPoint y: 134, distance: 235.3
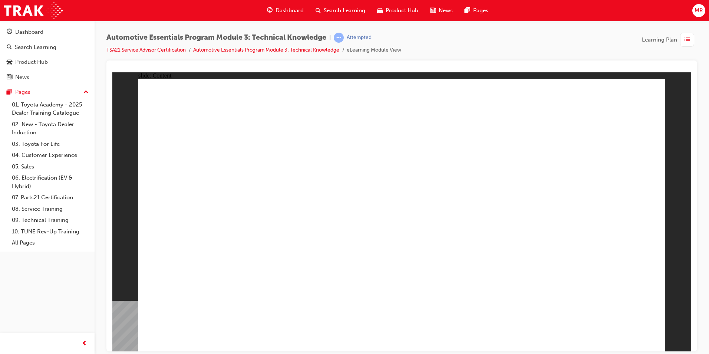
drag, startPoint x: 192, startPoint y: 333, endPoint x: 224, endPoint y: 327, distance: 32.7
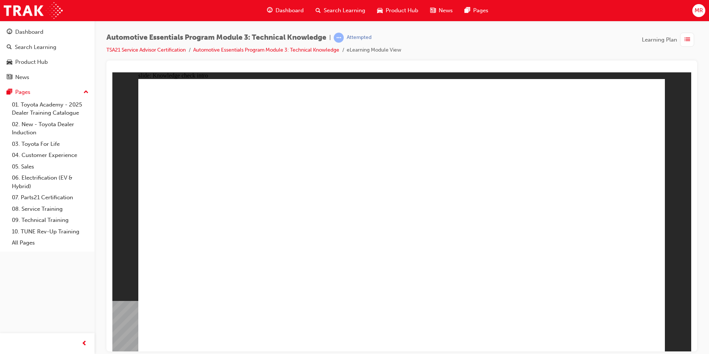
radio input "true"
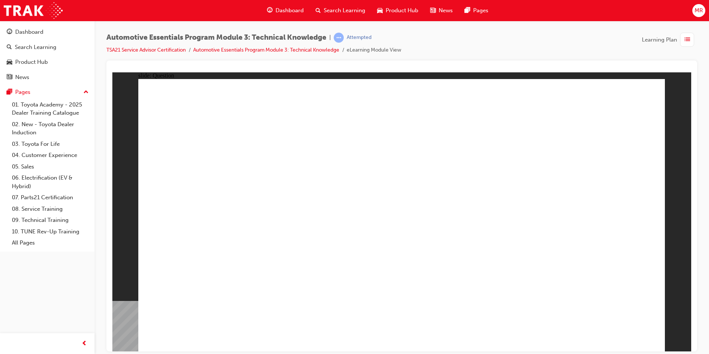
radio input "true"
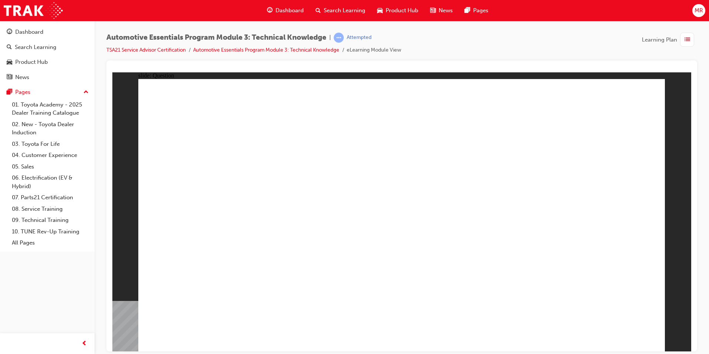
radio input "true"
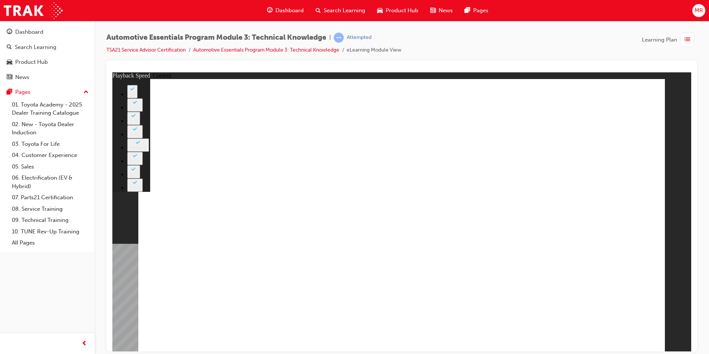
type input "8"
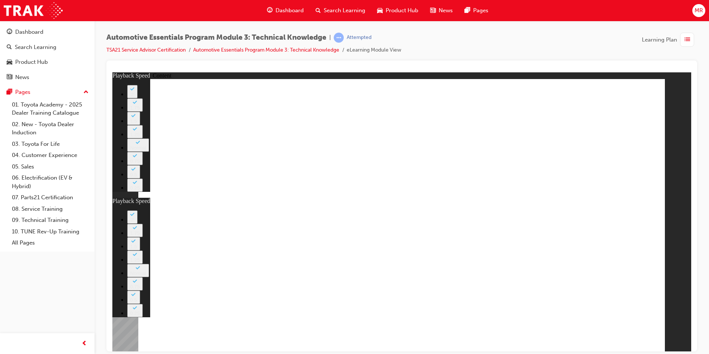
drag, startPoint x: 629, startPoint y: 324, endPoint x: 647, endPoint y: 333, distance: 20.4
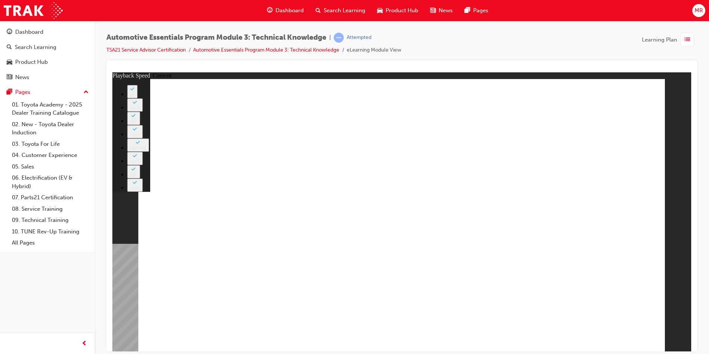
type input "7"
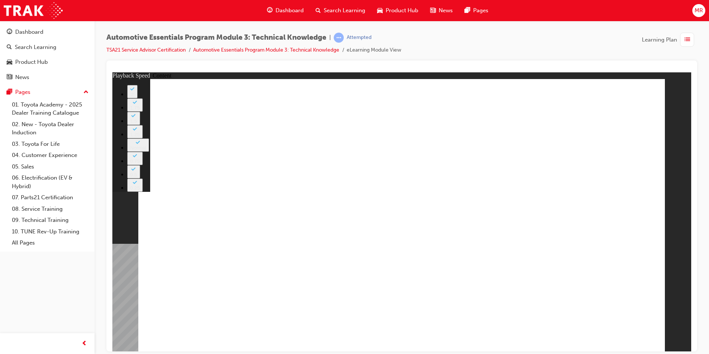
type input "6"
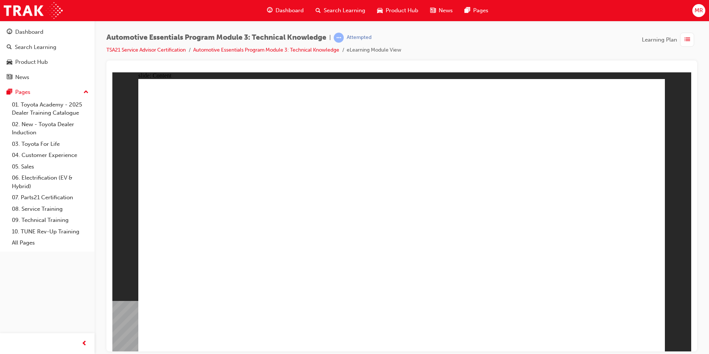
drag, startPoint x: 604, startPoint y: 340, endPoint x: 608, endPoint y: 342, distance: 4.6
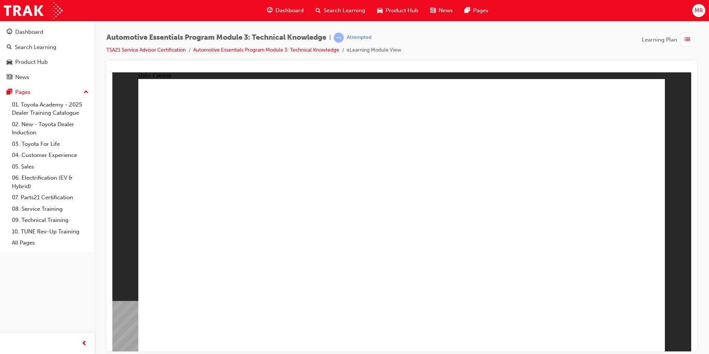
radio input "true"
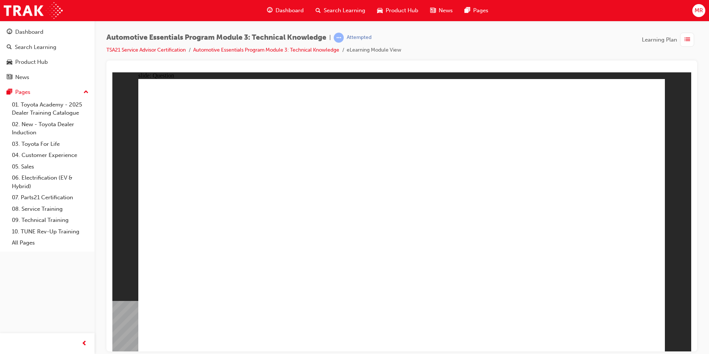
radio input "false"
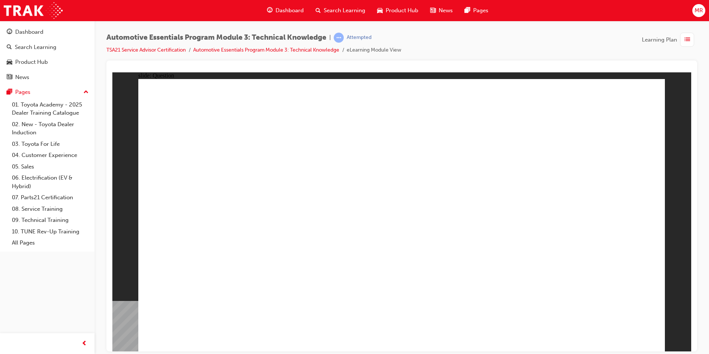
radio input "false"
radio input "true"
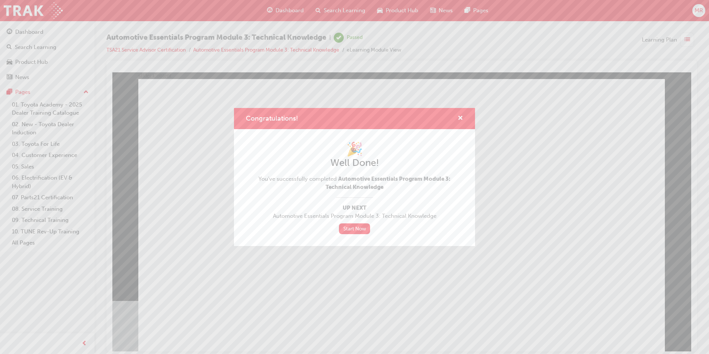
click at [457, 119] on div "Congratulations!" at bounding box center [457, 118] width 11 height 9
click at [463, 119] on div "Congratulations!" at bounding box center [354, 118] width 241 height 21
click at [461, 120] on span "cross-icon" at bounding box center [461, 118] width 6 height 7
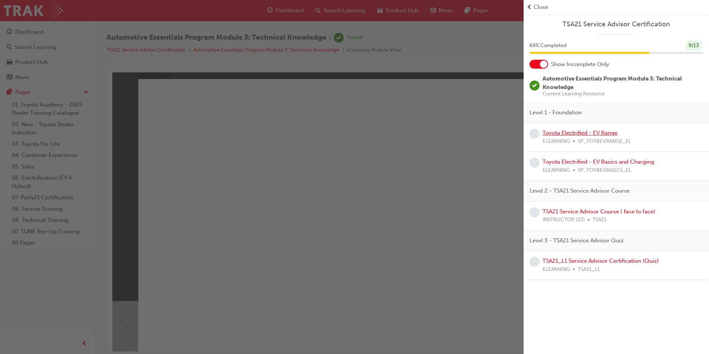
click at [570, 133] on link "Toyota Electrified - EV Range" at bounding box center [579, 132] width 75 height 7
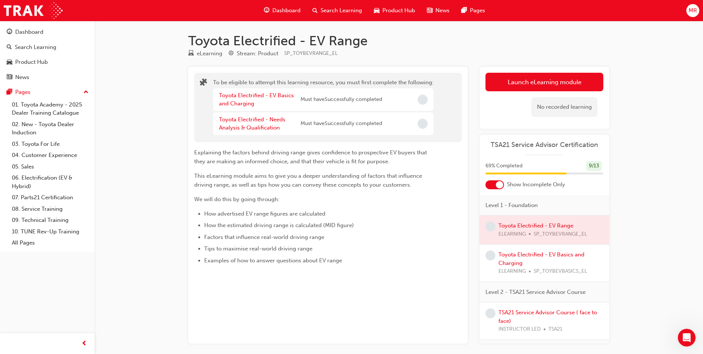
click at [420, 101] on span "Incomplete" at bounding box center [423, 100] width 10 height 10
click at [581, 83] on button "Launch eLearning module" at bounding box center [545, 82] width 118 height 19
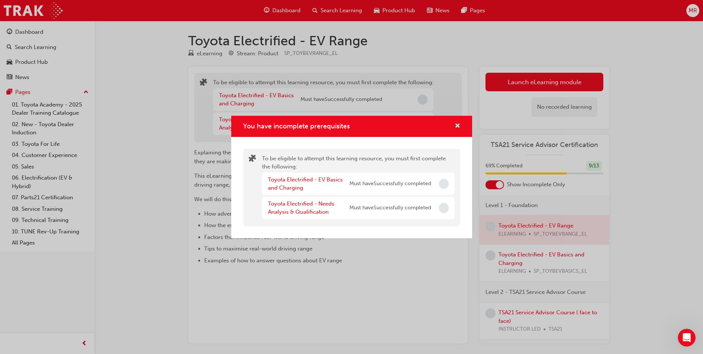
click at [466, 128] on div "You have incomplete prerequisites" at bounding box center [351, 126] width 241 height 21
click at [459, 126] on span "cross-icon" at bounding box center [458, 126] width 6 height 7
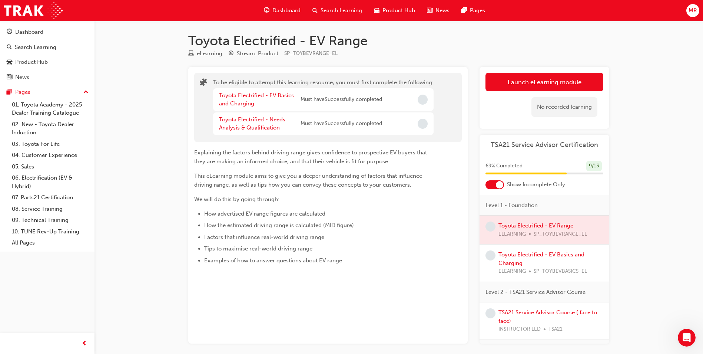
click at [204, 99] on div at bounding box center [206, 107] width 13 height 58
click at [226, 99] on div "Toyota Electrified - EV Basics and Charging" at bounding box center [260, 99] width 82 height 17
click at [274, 93] on link "Toyota Electrified - EV Basics and Charging" at bounding box center [256, 99] width 75 height 15
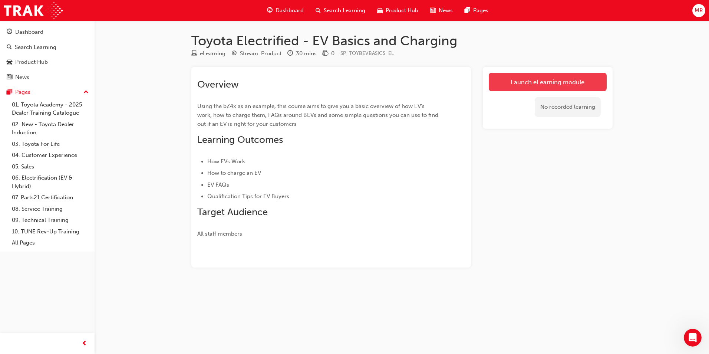
click at [575, 85] on link "Launch eLearning module" at bounding box center [548, 82] width 118 height 19
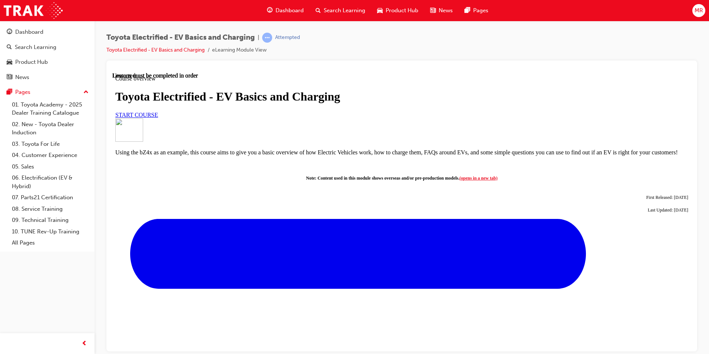
click at [158, 118] on span "START COURSE" at bounding box center [136, 114] width 43 height 6
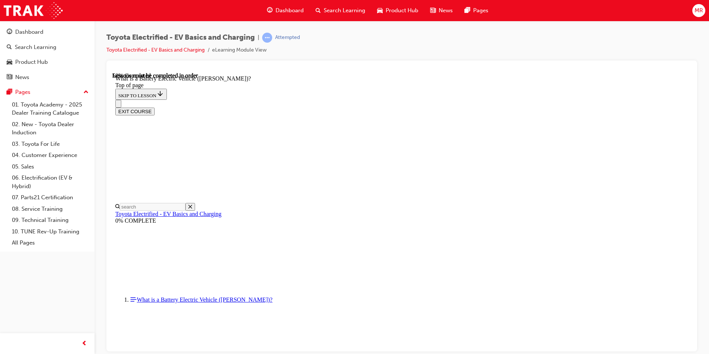
scroll to position [811, 0]
drag, startPoint x: 278, startPoint y: 222, endPoint x: 547, endPoint y: 224, distance: 269.2
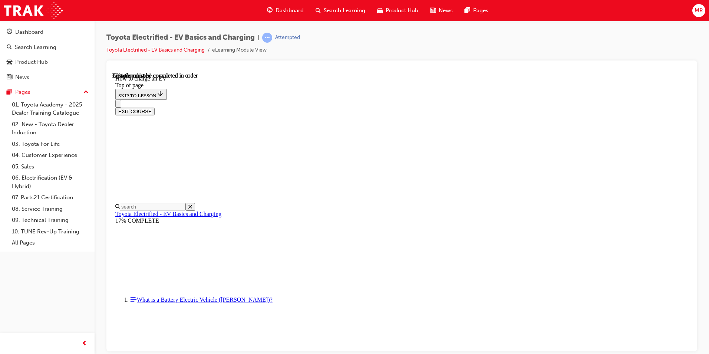
scroll to position [2863, 0]
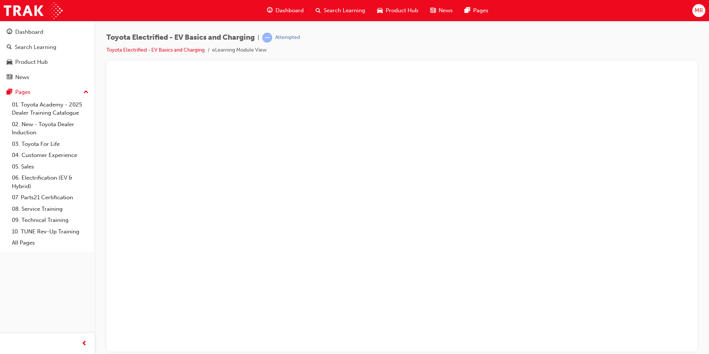
click at [452, 132] on button "Unzoom image" at bounding box center [401, 211] width 579 height 279
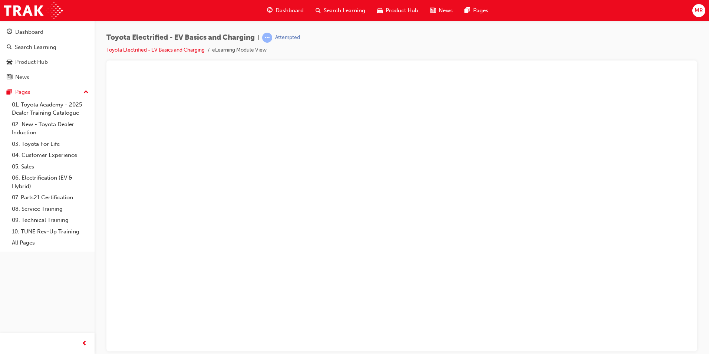
click at [438, 217] on button "Unzoom image" at bounding box center [401, 211] width 579 height 279
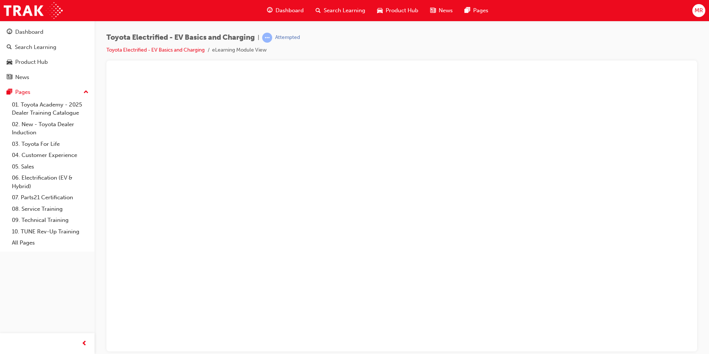
click at [475, 211] on button "Unzoom image" at bounding box center [401, 211] width 579 height 279
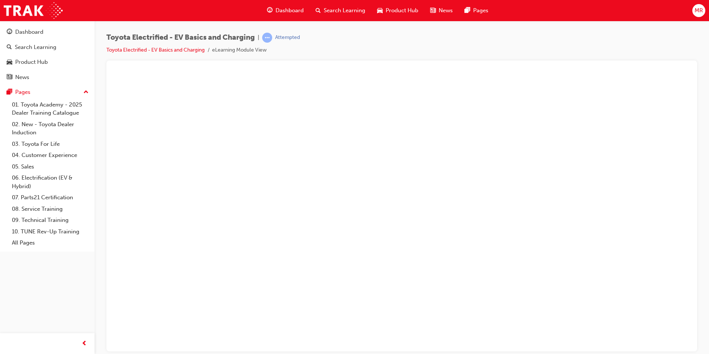
click at [581, 210] on button "Unzoom image" at bounding box center [401, 211] width 579 height 279
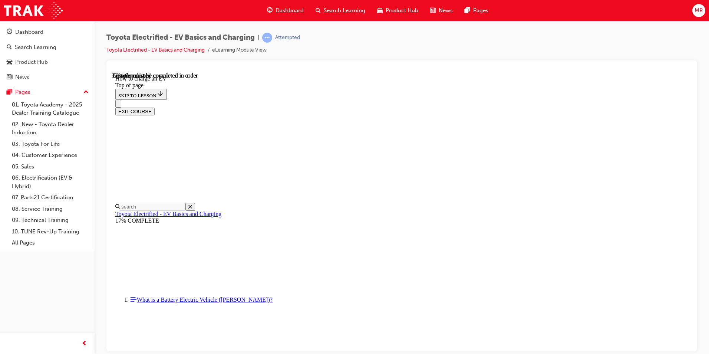
scroll to position [3086, 0]
drag, startPoint x: 285, startPoint y: 188, endPoint x: 544, endPoint y: 189, distance: 259.2
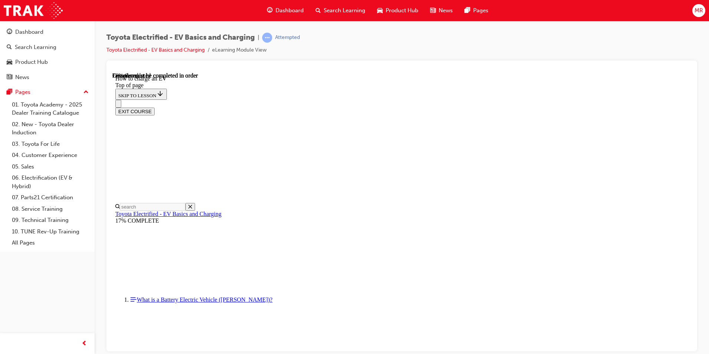
drag, startPoint x: 284, startPoint y: 285, endPoint x: 544, endPoint y: 288, distance: 259.6
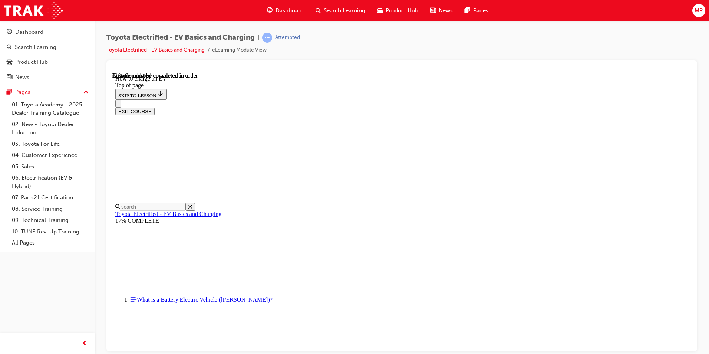
drag, startPoint x: 470, startPoint y: 305, endPoint x: 467, endPoint y: 302, distance: 4.5
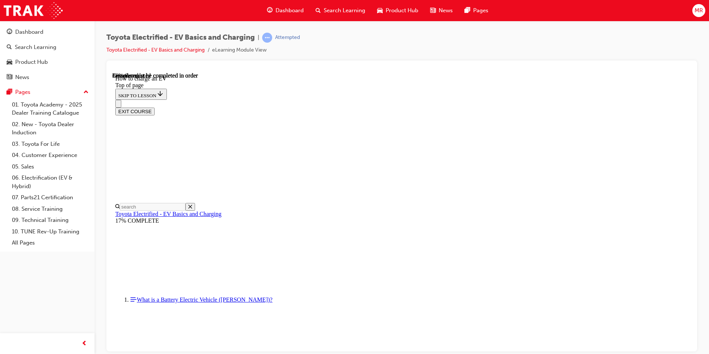
drag, startPoint x: 450, startPoint y: 161, endPoint x: 473, endPoint y: 159, distance: 22.7
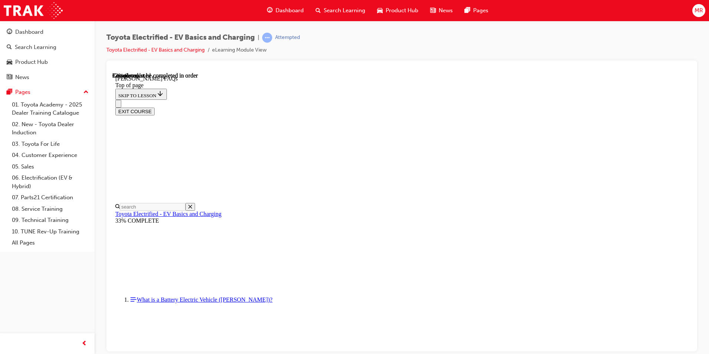
scroll to position [333, 0]
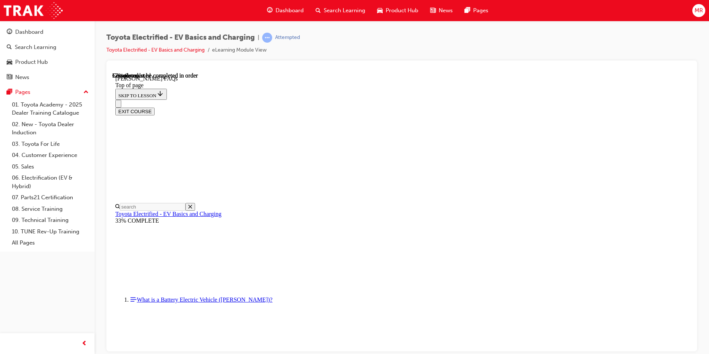
scroll to position [332, 0]
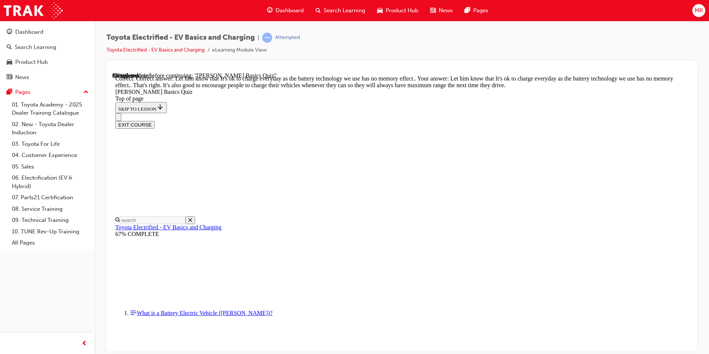
scroll to position [134, 0]
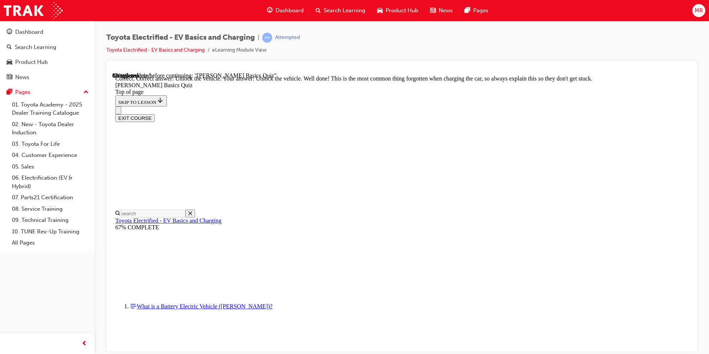
scroll to position [237, 0]
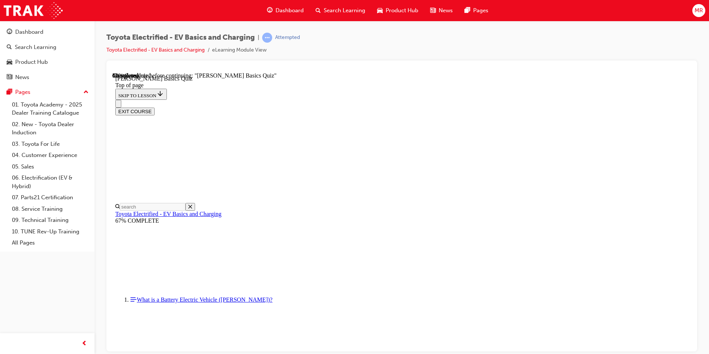
scroll to position [60, 0]
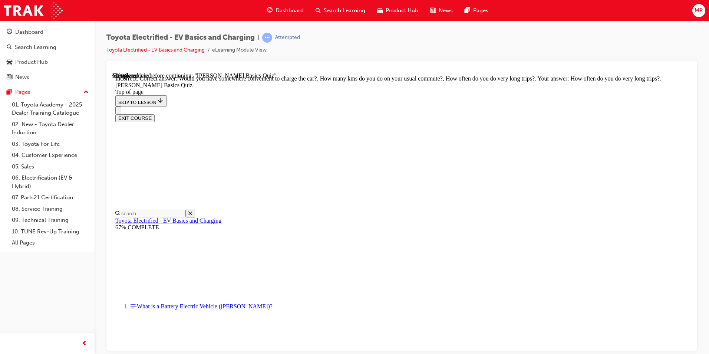
scroll to position [125, 0]
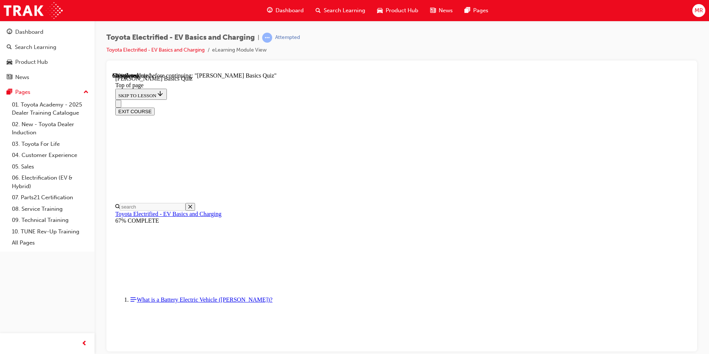
scroll to position [23, 0]
drag, startPoint x: 379, startPoint y: 258, endPoint x: 421, endPoint y: 261, distance: 42.8
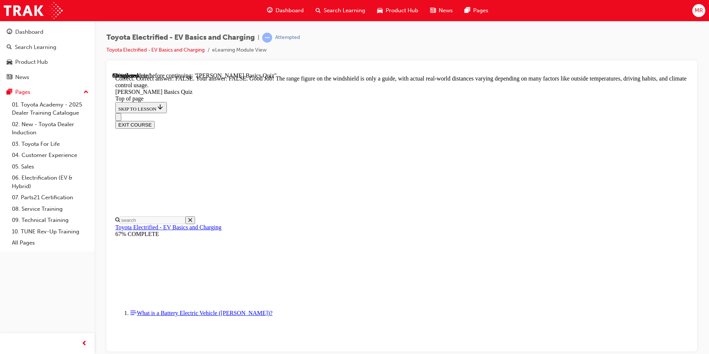
scroll to position [119, 0]
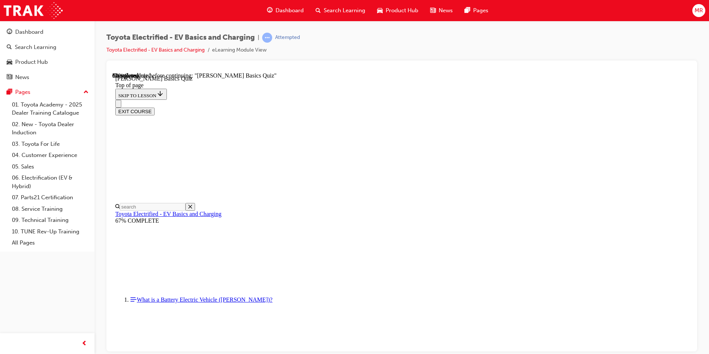
scroll to position [23, 0]
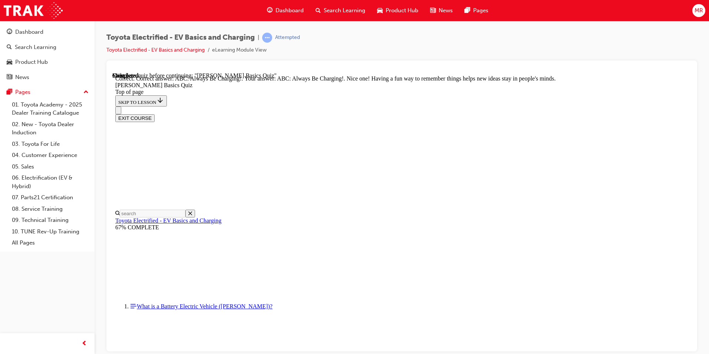
scroll to position [141, 0]
drag, startPoint x: 462, startPoint y: 305, endPoint x: 462, endPoint y: 312, distance: 7.4
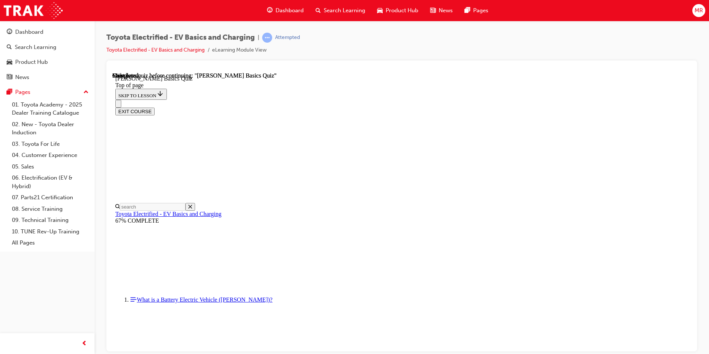
scroll to position [124, 0]
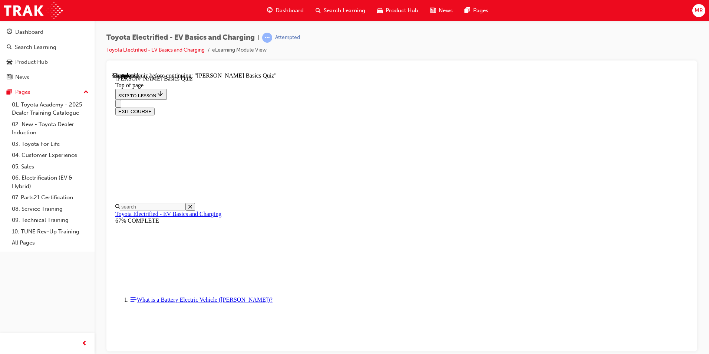
scroll to position [23, 0]
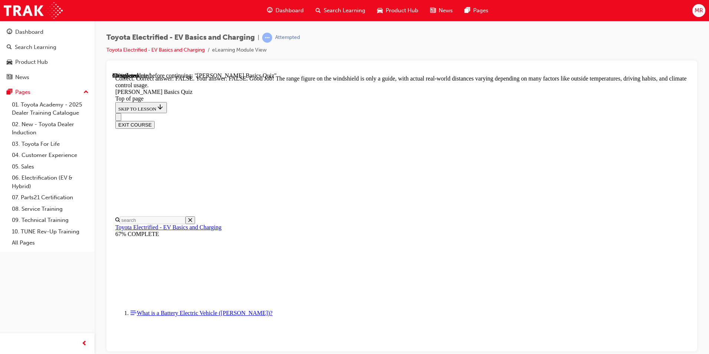
scroll to position [119, 0]
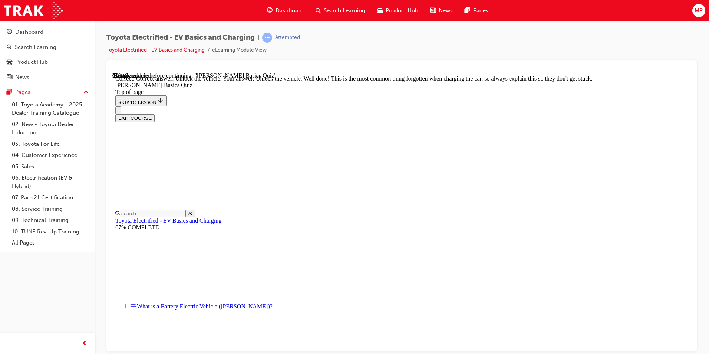
scroll to position [237, 0]
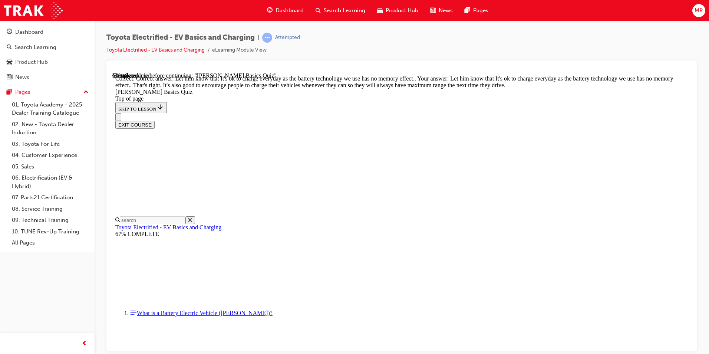
scroll to position [134, 0]
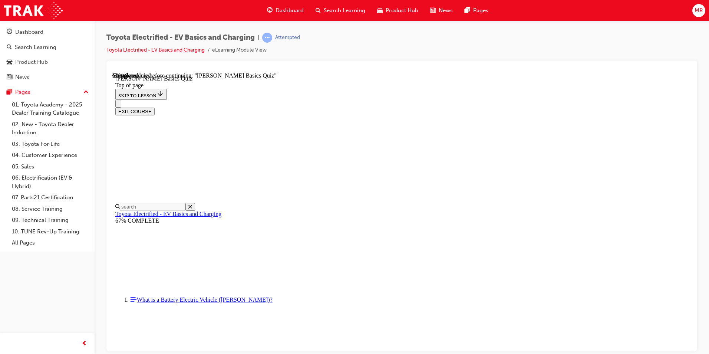
scroll to position [23, 0]
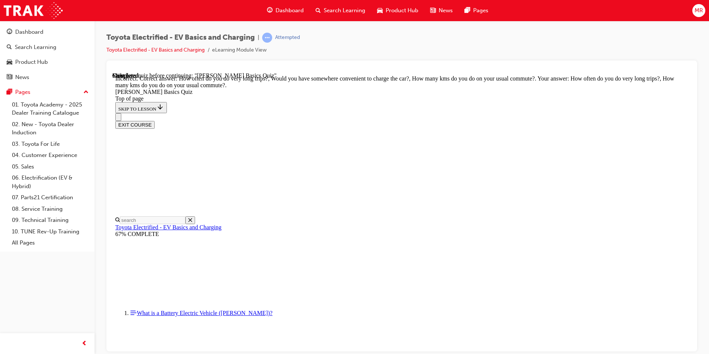
scroll to position [125, 0]
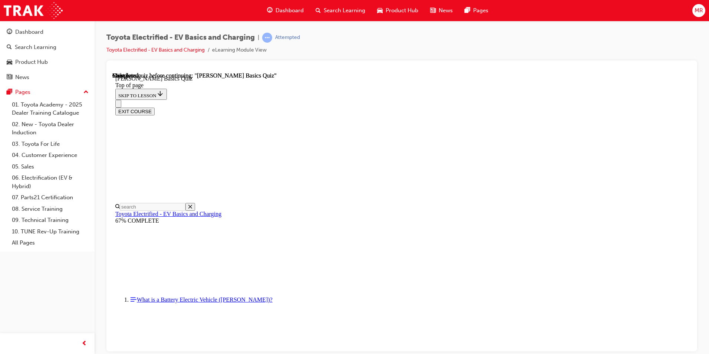
scroll to position [124, 0]
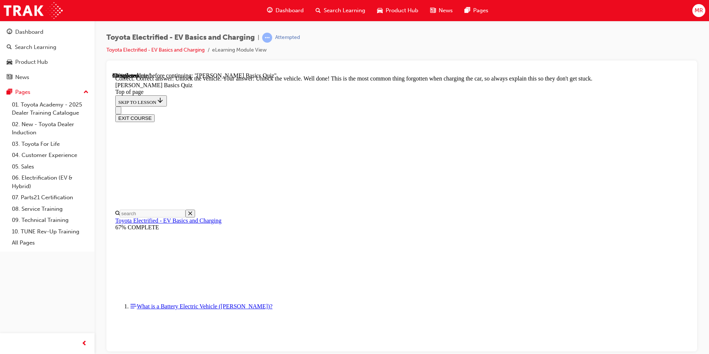
drag, startPoint x: 482, startPoint y: 312, endPoint x: 457, endPoint y: 298, distance: 29.0
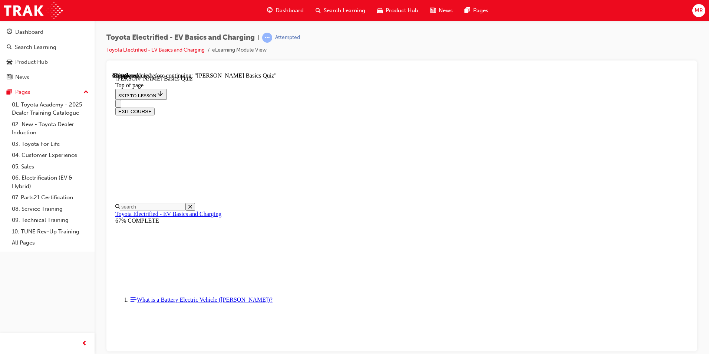
scroll to position [76, 0]
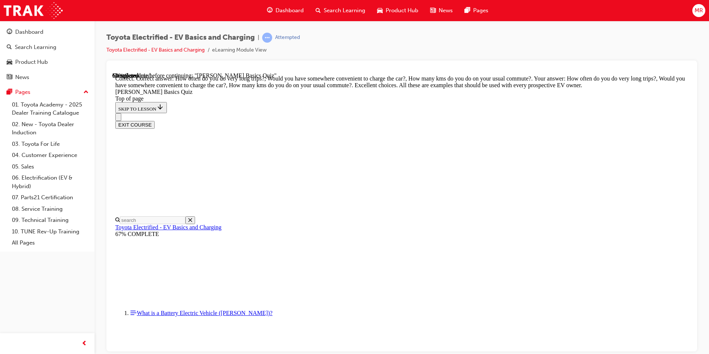
scroll to position [170, 0]
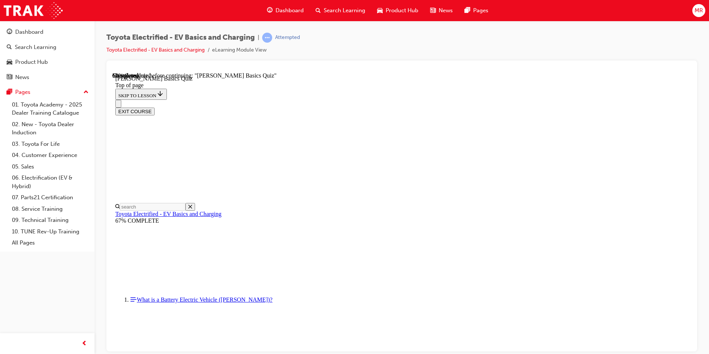
scroll to position [23, 0]
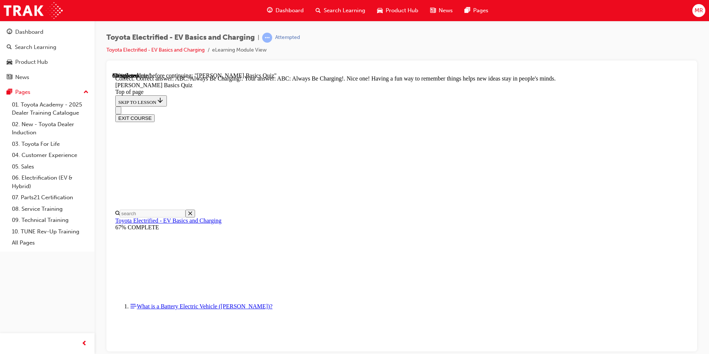
scroll to position [141, 0]
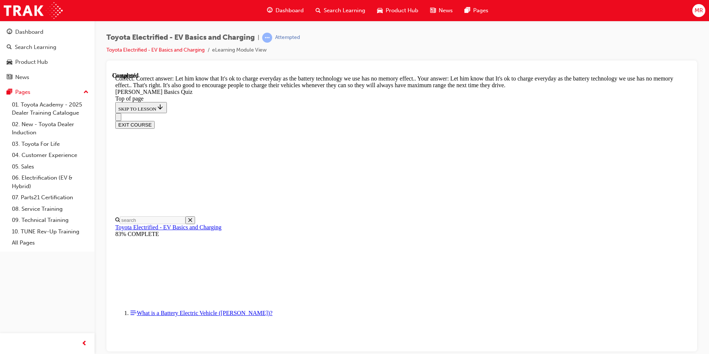
scroll to position [134, 0]
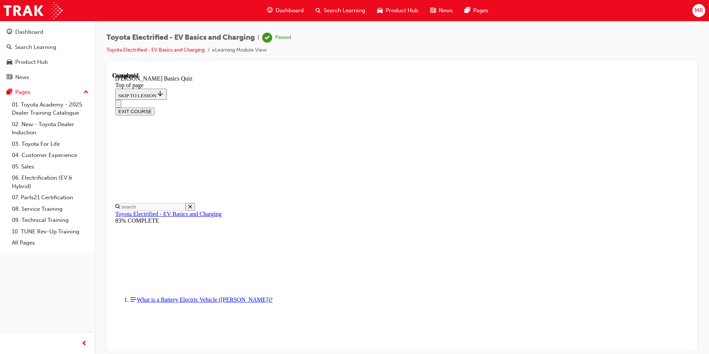
scroll to position [124, 0]
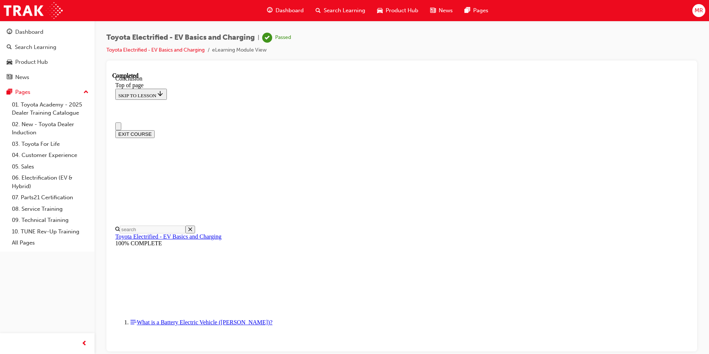
click at [155, 130] on button "EXIT COURSE" at bounding box center [134, 134] width 39 height 8
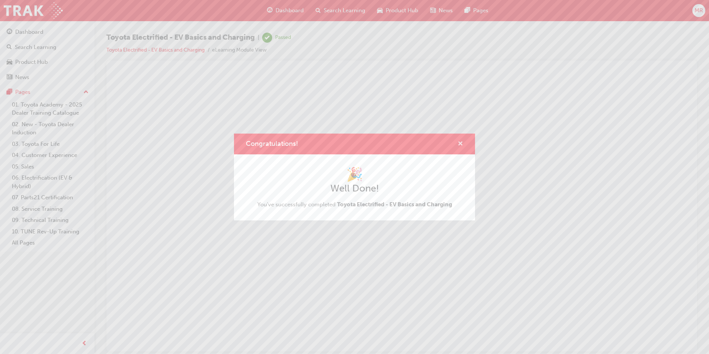
click at [461, 145] on span "cross-icon" at bounding box center [461, 144] width 6 height 7
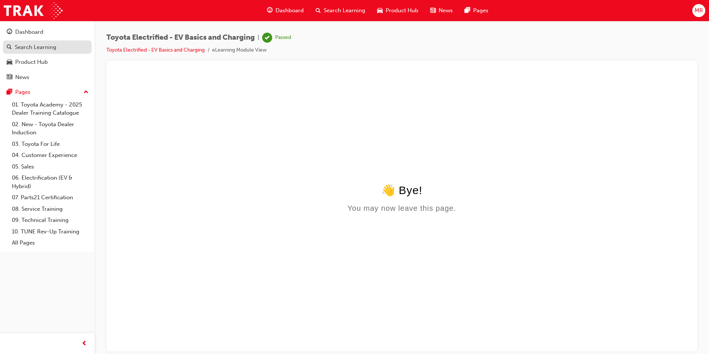
click at [29, 47] on div "Search Learning" at bounding box center [36, 47] width 42 height 9
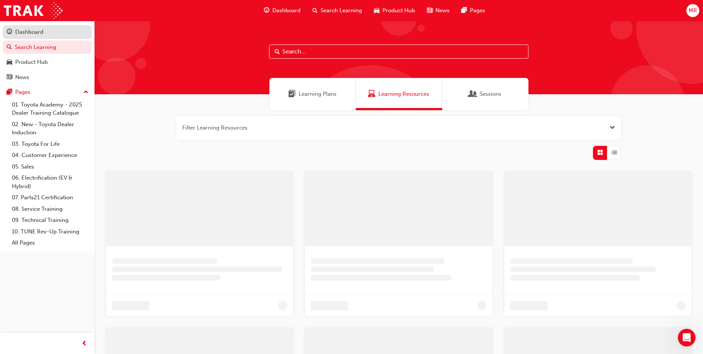
click at [44, 28] on div "Dashboard" at bounding box center [47, 31] width 81 height 9
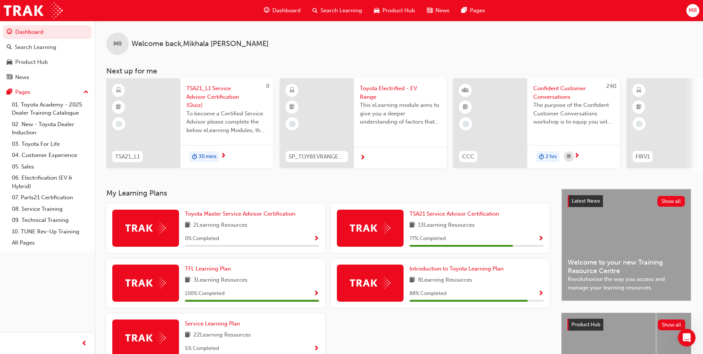
click at [458, 223] on div "TSA21 Service Advisor Certification 13 Learning Resources 77 % Completed" at bounding box center [477, 228] width 134 height 37
click at [453, 212] on link "TSA21 Service Advisor Certification" at bounding box center [456, 214] width 93 height 9
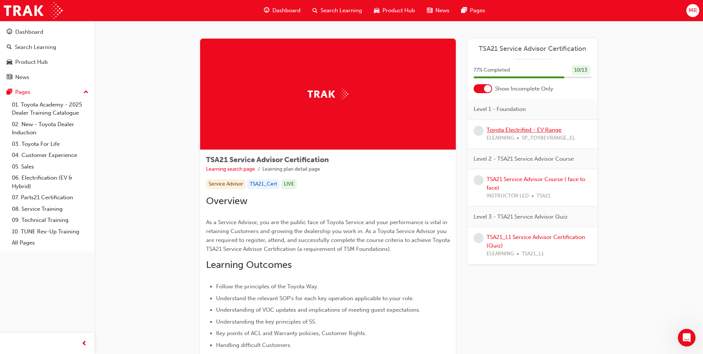
click at [548, 127] on link "Toyota Electrified - EV Range" at bounding box center [524, 129] width 75 height 7
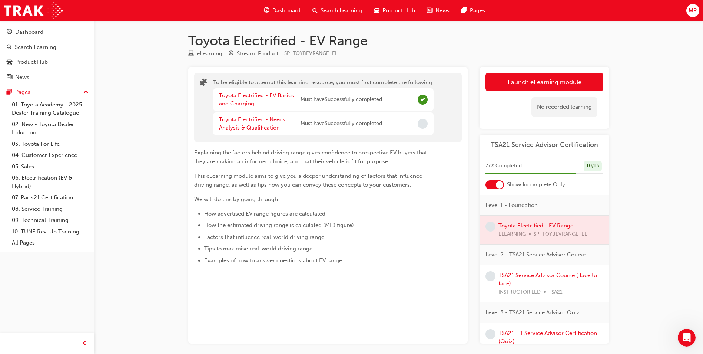
click at [268, 119] on link "Toyota Electrified - Needs Analysis & Qualification" at bounding box center [252, 123] width 66 height 15
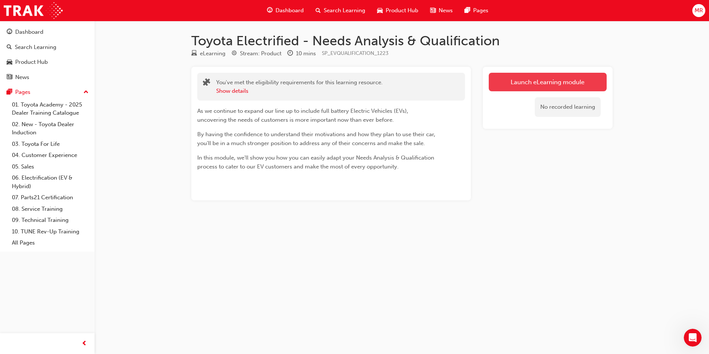
click at [536, 86] on link "Launch eLearning module" at bounding box center [548, 82] width 118 height 19
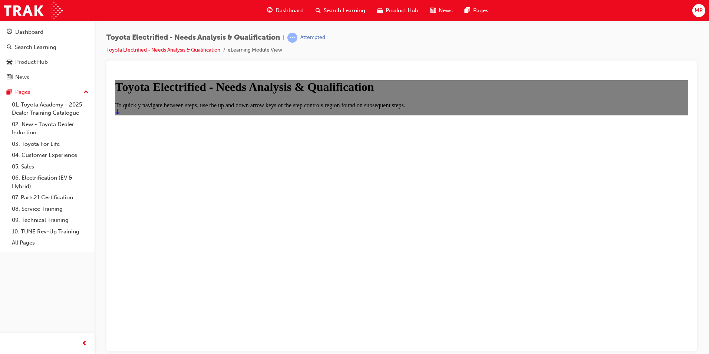
click at [120, 114] on icon "Start" at bounding box center [117, 111] width 4 height 5
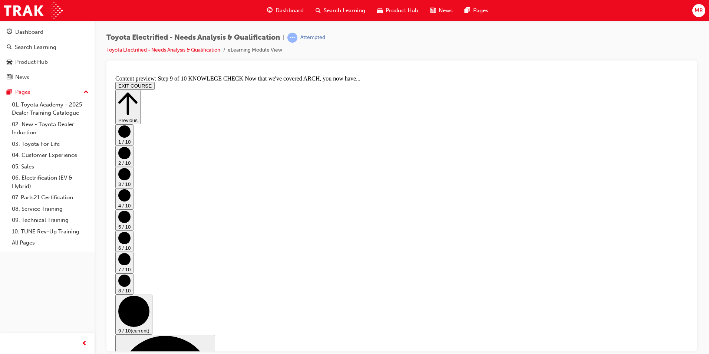
drag, startPoint x: 573, startPoint y: 301, endPoint x: 570, endPoint y: 296, distance: 6.3
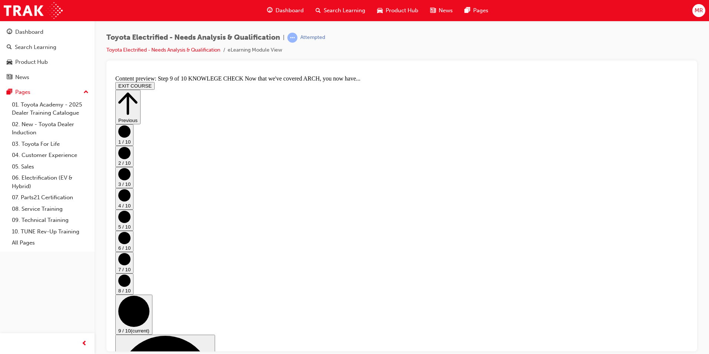
scroll to position [125, 0]
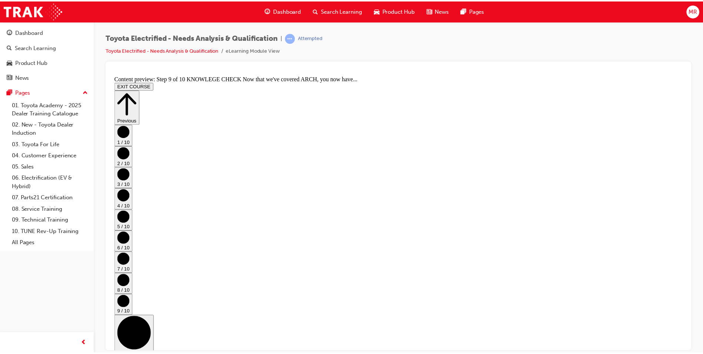
scroll to position [385, 0]
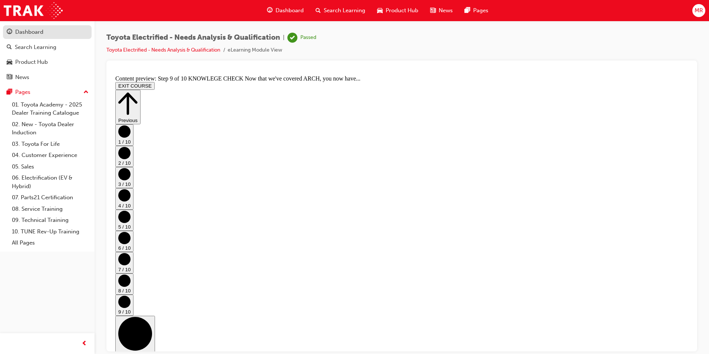
click at [53, 33] on div "Dashboard" at bounding box center [47, 31] width 81 height 9
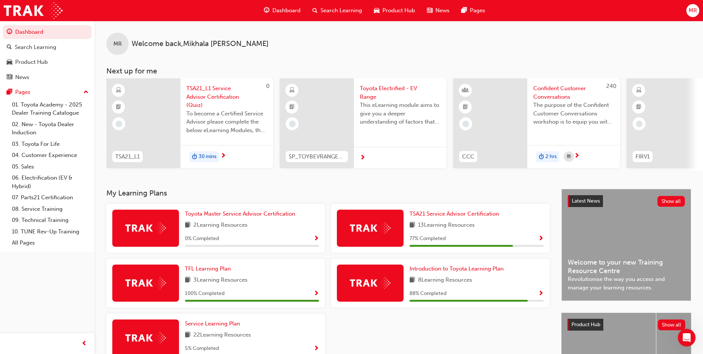
click at [471, 236] on div "TSA21 Service Advisor Certification 13 Learning Resources 77 % Completed" at bounding box center [477, 228] width 134 height 37
click at [461, 217] on span "TSA21 Service Advisor Certification" at bounding box center [455, 213] width 90 height 7
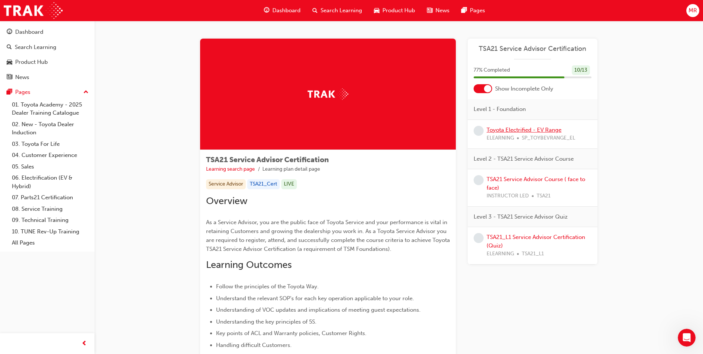
click at [547, 130] on link "Toyota Electrified - EV Range" at bounding box center [524, 129] width 75 height 7
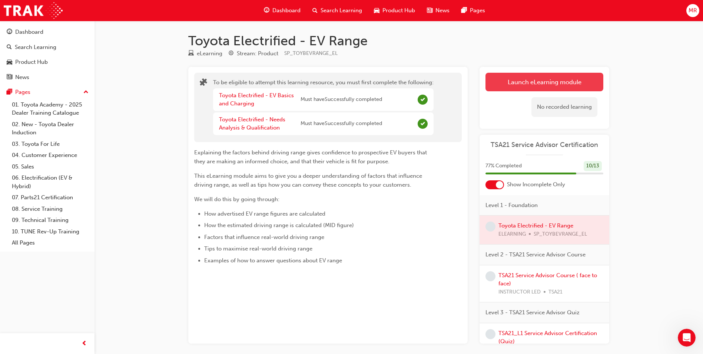
click at [547, 81] on button "Launch eLearning module" at bounding box center [545, 82] width 118 height 19
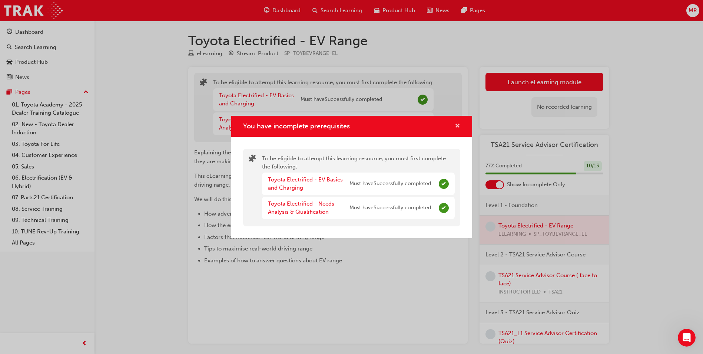
click at [459, 123] on span "cross-icon" at bounding box center [458, 126] width 6 height 7
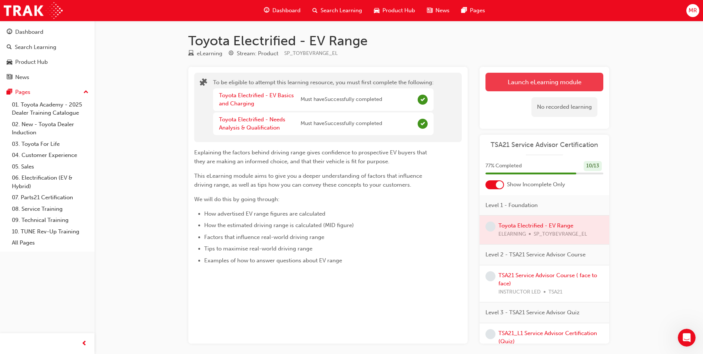
click at [549, 87] on button "Launch eLearning module" at bounding box center [545, 82] width 118 height 19
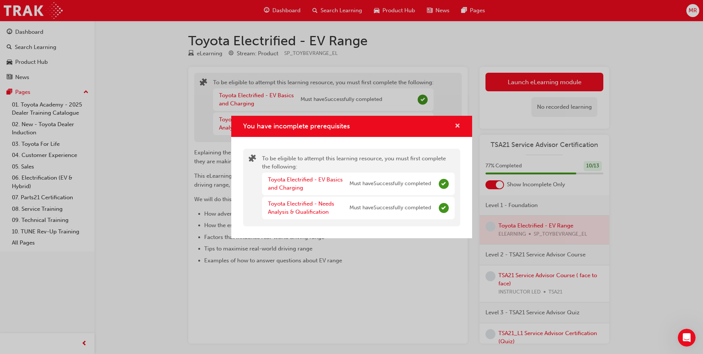
click at [457, 126] on span "cross-icon" at bounding box center [458, 126] width 6 height 7
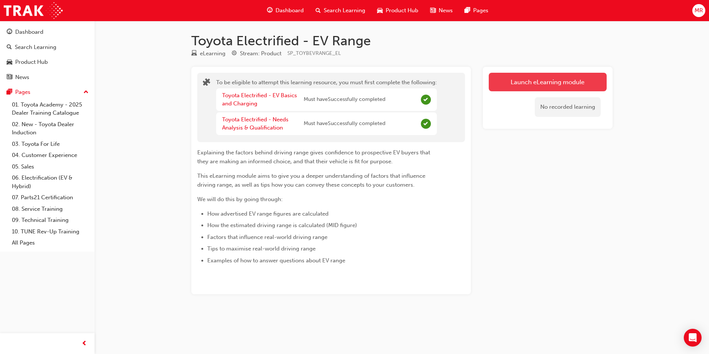
click at [582, 75] on button "Launch eLearning module" at bounding box center [548, 82] width 118 height 19
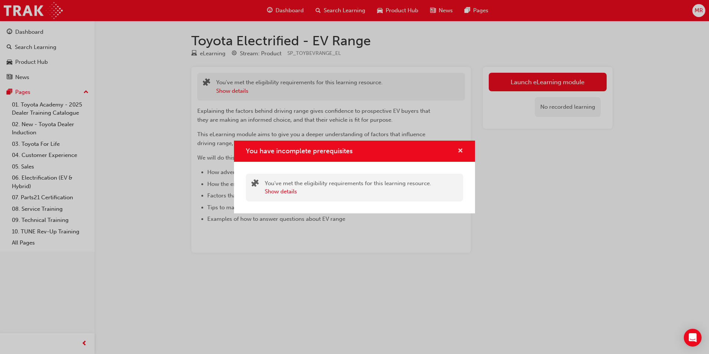
click at [462, 152] on span "cross-icon" at bounding box center [461, 151] width 6 height 7
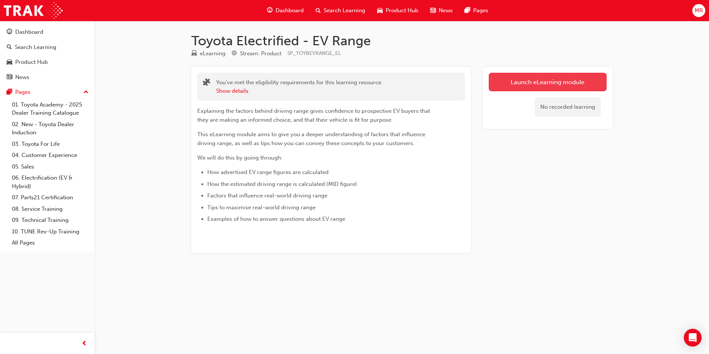
click at [524, 80] on button "Launch eLearning module" at bounding box center [548, 82] width 118 height 19
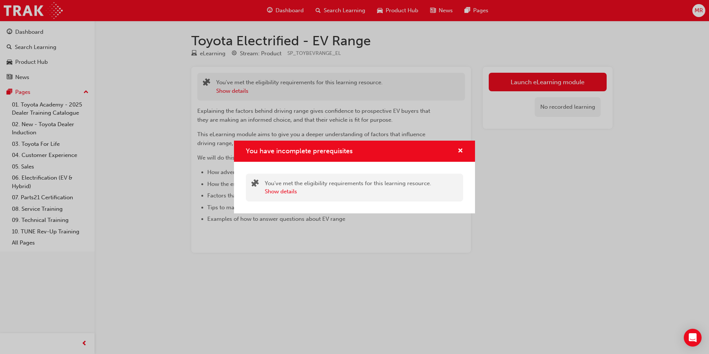
click at [465, 146] on div "You have incomplete prerequisites" at bounding box center [354, 151] width 241 height 21
click at [270, 191] on button "Show details" at bounding box center [281, 191] width 32 height 9
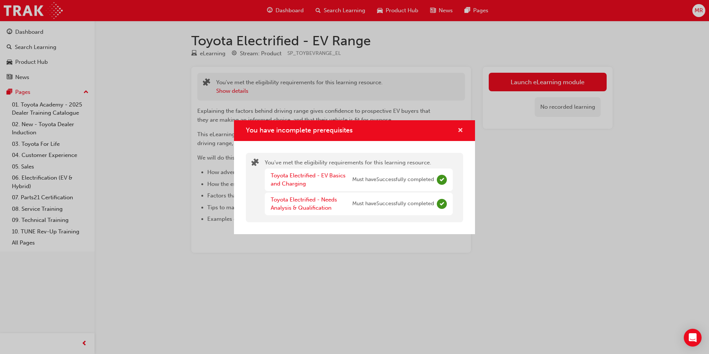
click at [461, 130] on span "cross-icon" at bounding box center [461, 131] width 6 height 7
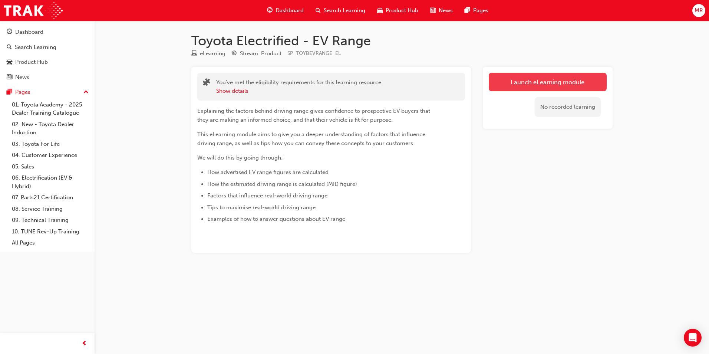
click at [554, 89] on link "Launch eLearning module" at bounding box center [548, 82] width 118 height 19
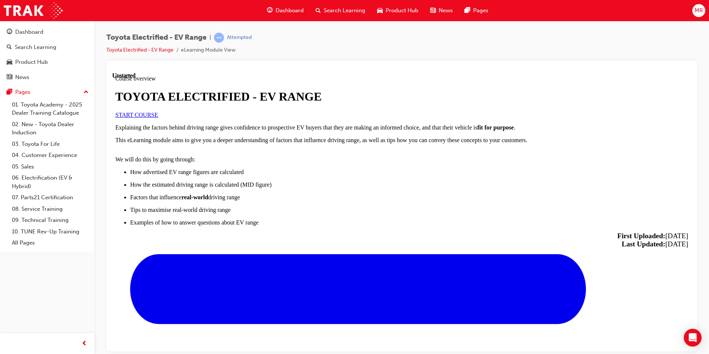
scroll to position [37, 0]
click at [158, 118] on span "START COURSE" at bounding box center [136, 114] width 43 height 6
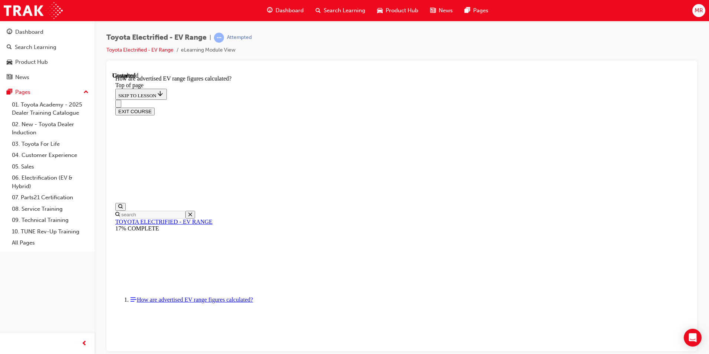
scroll to position [382, 0]
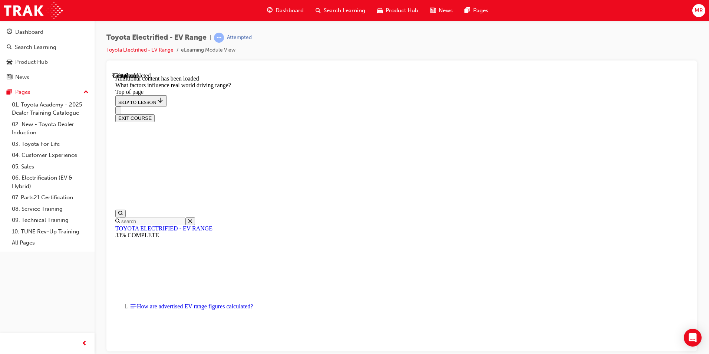
scroll to position [895, 0]
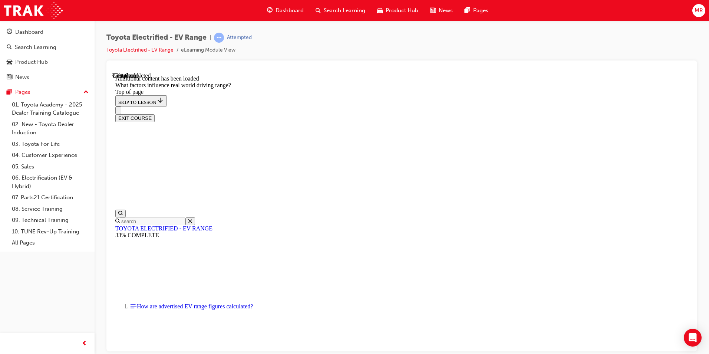
drag, startPoint x: 465, startPoint y: 202, endPoint x: 370, endPoint y: 296, distance: 133.2
drag, startPoint x: 473, startPoint y: 198, endPoint x: 372, endPoint y: 300, distance: 143.4
drag, startPoint x: 443, startPoint y: 186, endPoint x: 347, endPoint y: 287, distance: 139.5
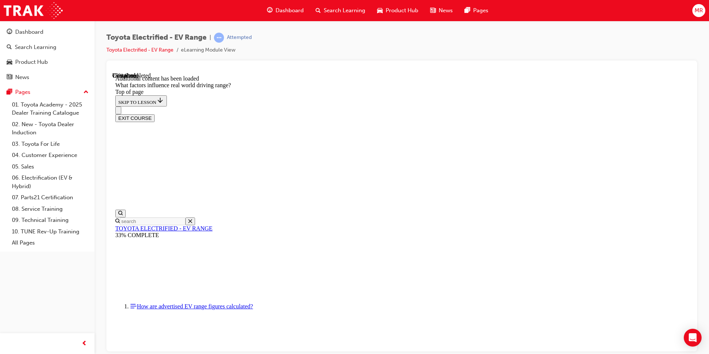
drag, startPoint x: 429, startPoint y: 185, endPoint x: 522, endPoint y: 279, distance: 132.7
drag, startPoint x: 432, startPoint y: 196, endPoint x: 330, endPoint y: 296, distance: 142.4
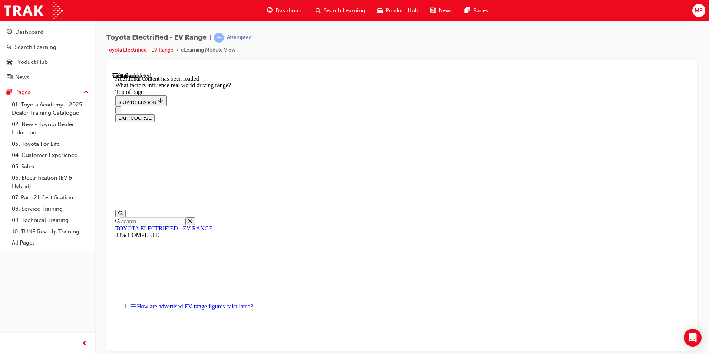
drag, startPoint x: 451, startPoint y: 199, endPoint x: 542, endPoint y: 297, distance: 134.1
drag, startPoint x: 425, startPoint y: 196, endPoint x: 540, endPoint y: 289, distance: 148.5
drag, startPoint x: 446, startPoint y: 197, endPoint x: 536, endPoint y: 295, distance: 133.0
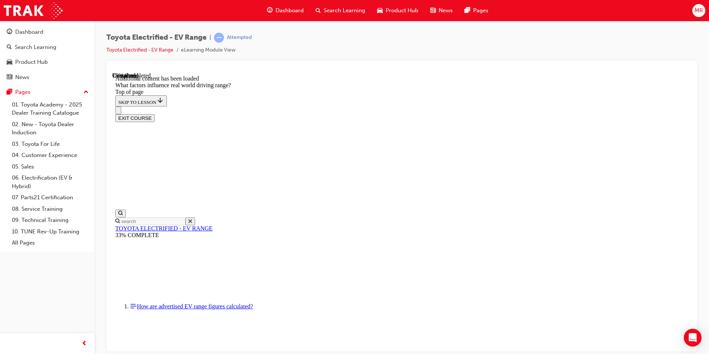
drag, startPoint x: 435, startPoint y: 218, endPoint x: 537, endPoint y: 295, distance: 127.1
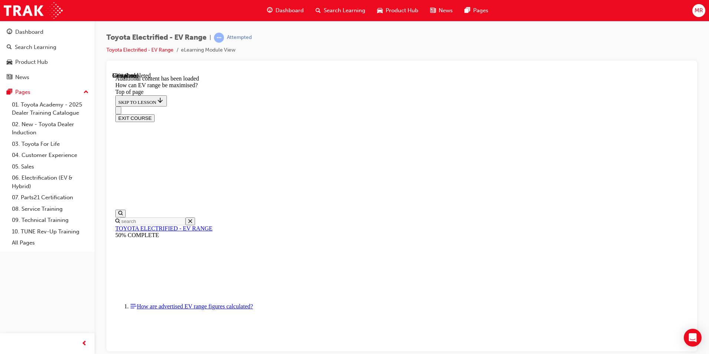
scroll to position [97, 0]
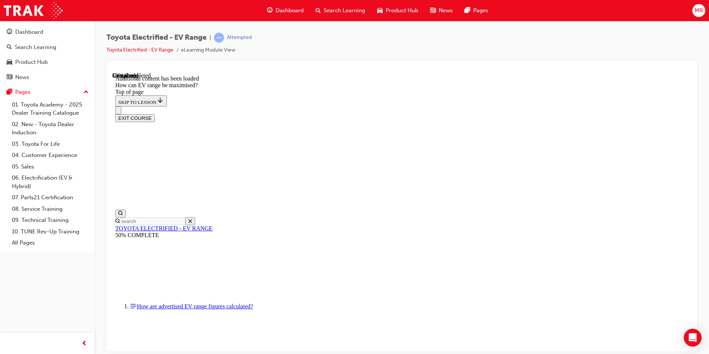
scroll to position [171, 0]
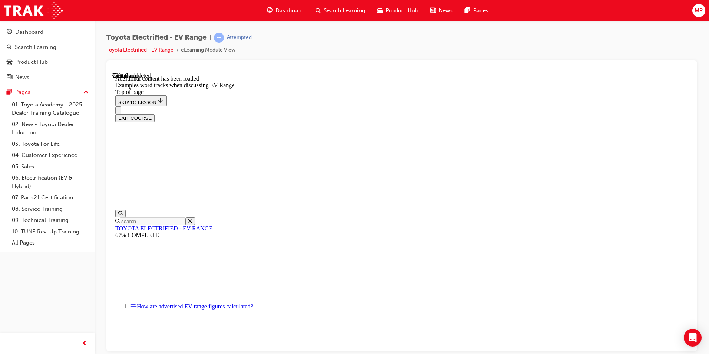
scroll to position [769, 0]
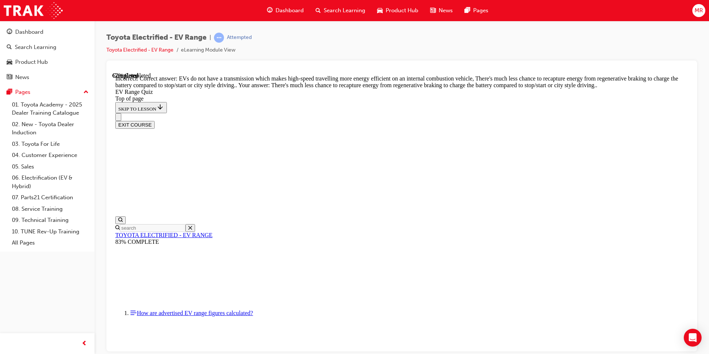
scroll to position [168, 0]
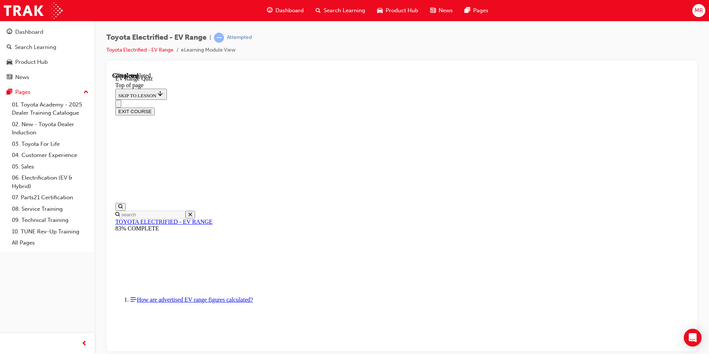
scroll to position [97, 0]
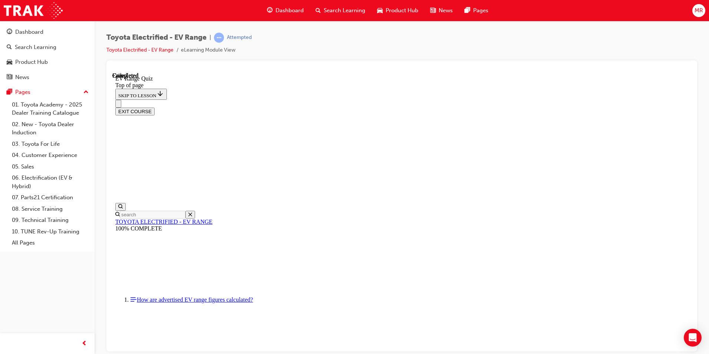
scroll to position [101, 0]
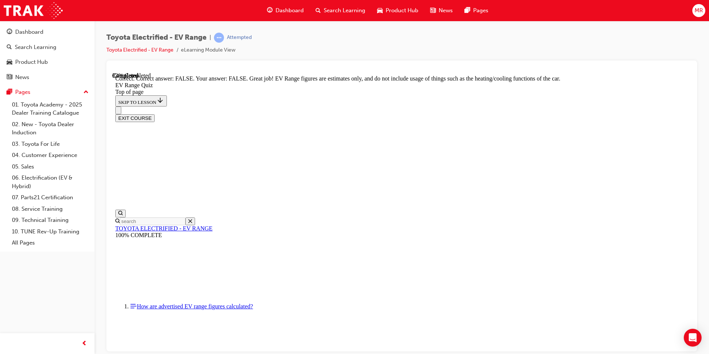
scroll to position [120, 0]
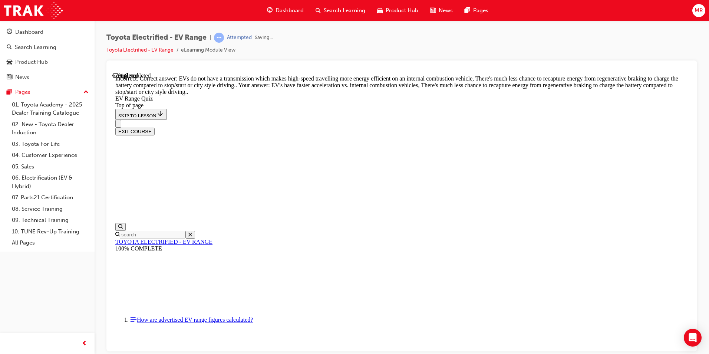
scroll to position [168, 0]
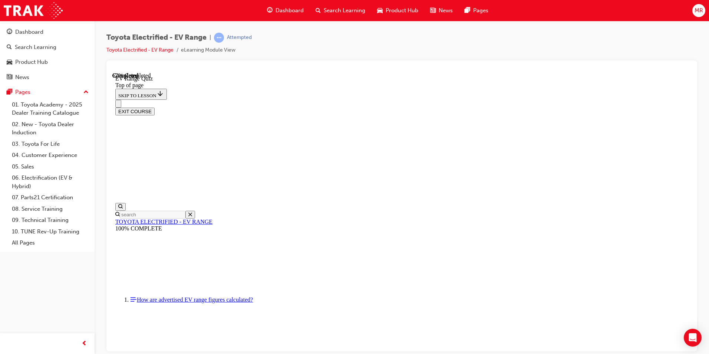
scroll to position [171, 0]
drag, startPoint x: 415, startPoint y: 228, endPoint x: 411, endPoint y: 193, distance: 35.5
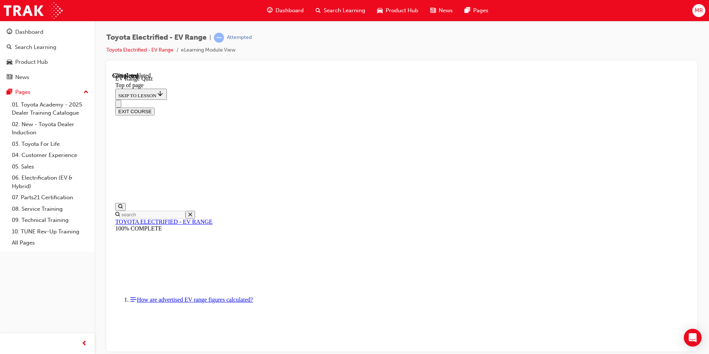
drag, startPoint x: 411, startPoint y: 193, endPoint x: 390, endPoint y: 141, distance: 56.5
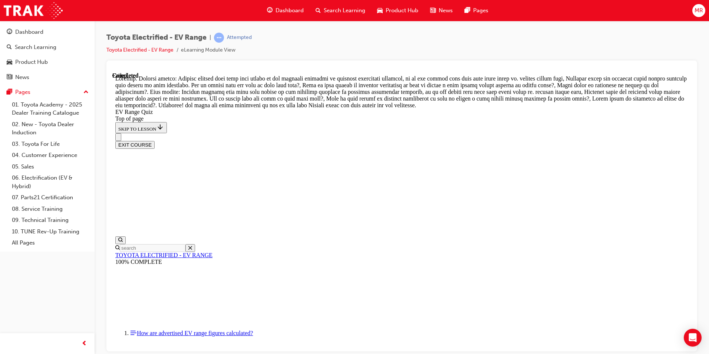
scroll to position [247, 0]
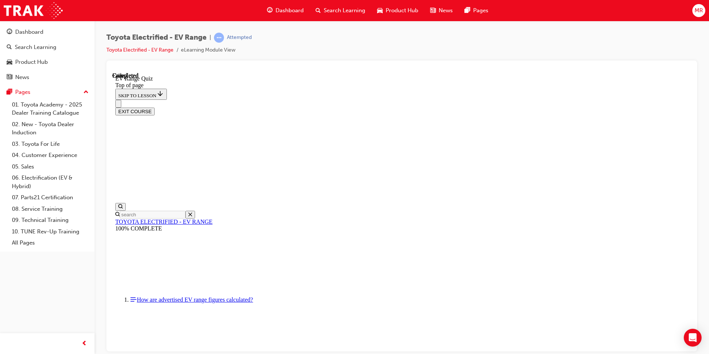
scroll to position [101, 0]
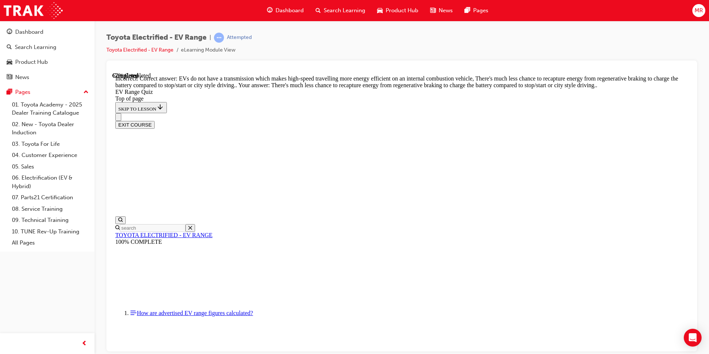
scroll to position [168, 0]
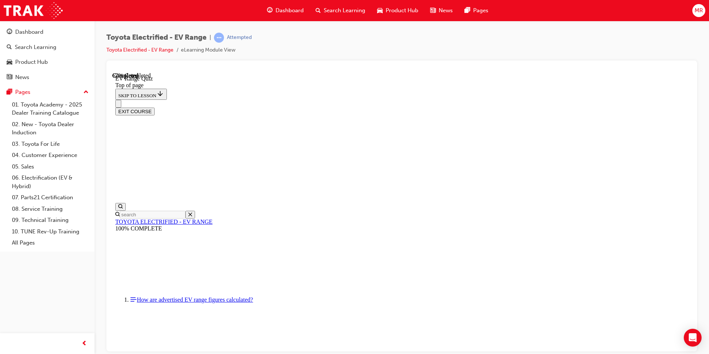
drag, startPoint x: 383, startPoint y: 189, endPoint x: 383, endPoint y: 195, distance: 5.6
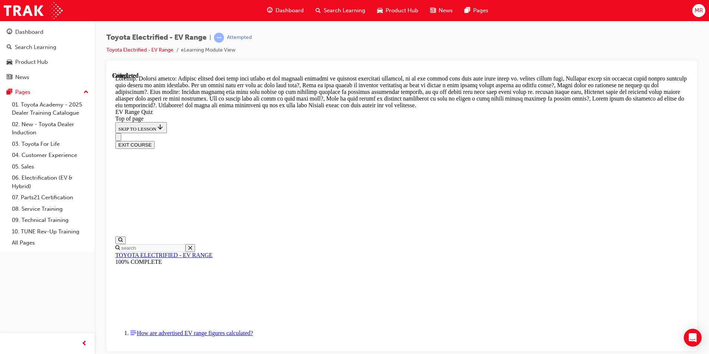
scroll to position [247, 0]
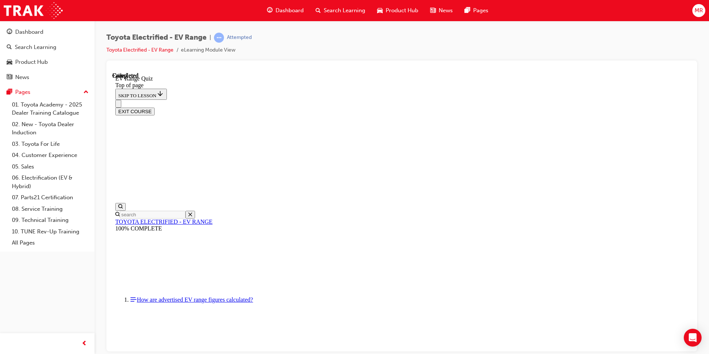
scroll to position [101, 0]
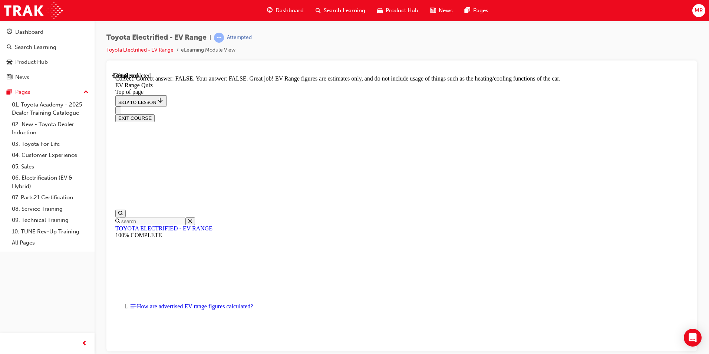
scroll to position [120, 0]
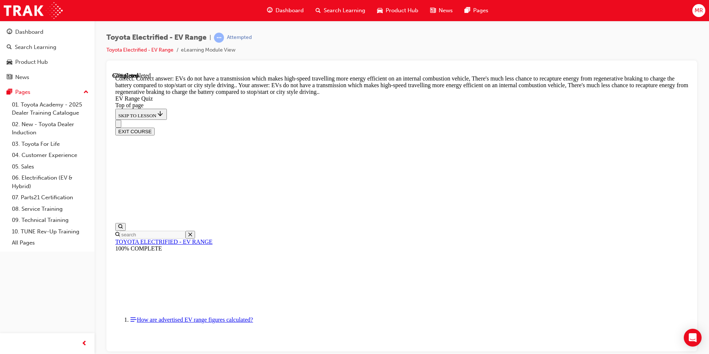
scroll to position [168, 0]
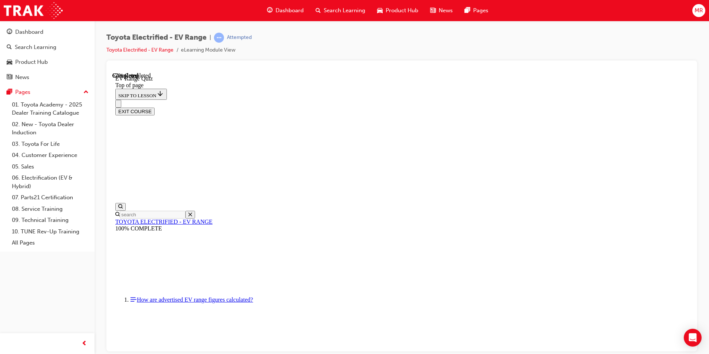
drag, startPoint x: 402, startPoint y: 134, endPoint x: 396, endPoint y: 193, distance: 58.9
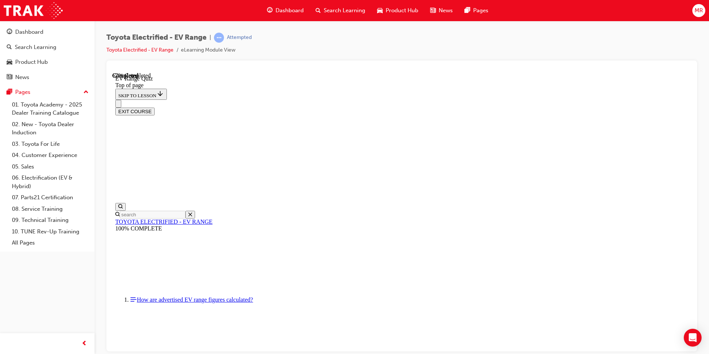
drag, startPoint x: 408, startPoint y: 233, endPoint x: 417, endPoint y: 250, distance: 19.4
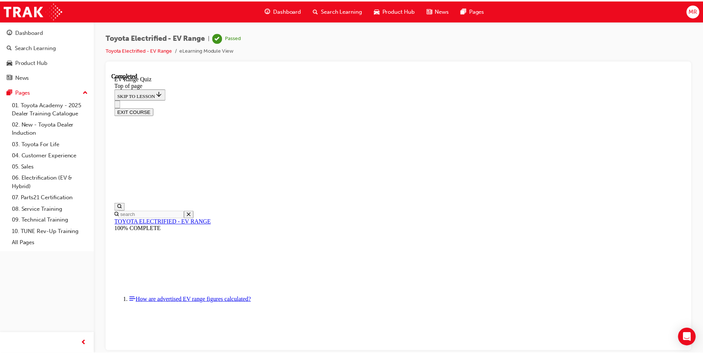
scroll to position [101, 0]
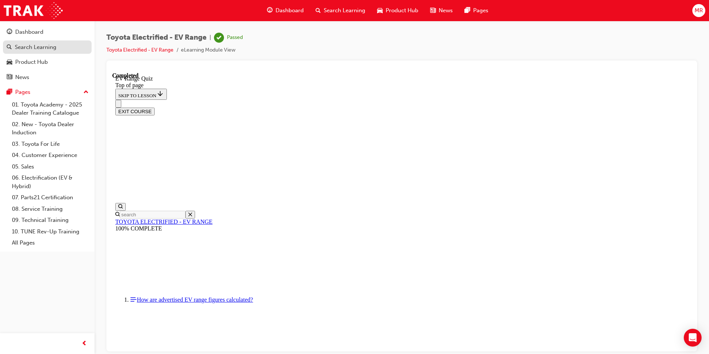
click at [57, 49] on div "Search Learning" at bounding box center [47, 47] width 81 height 9
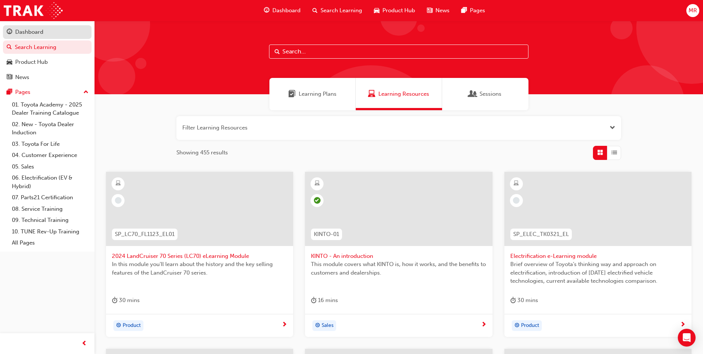
click at [53, 30] on div "Dashboard" at bounding box center [47, 31] width 81 height 9
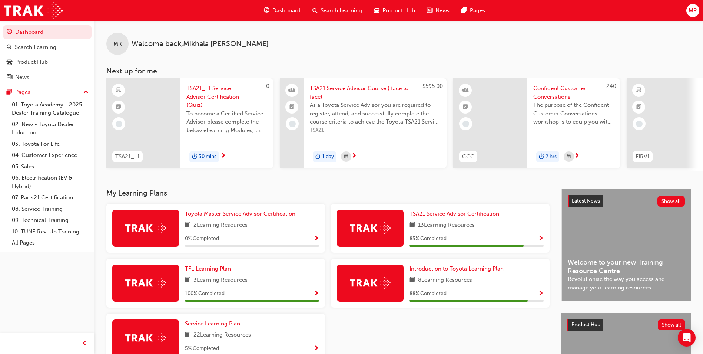
click at [422, 212] on link "TSA21 Service Advisor Certification" at bounding box center [456, 214] width 93 height 9
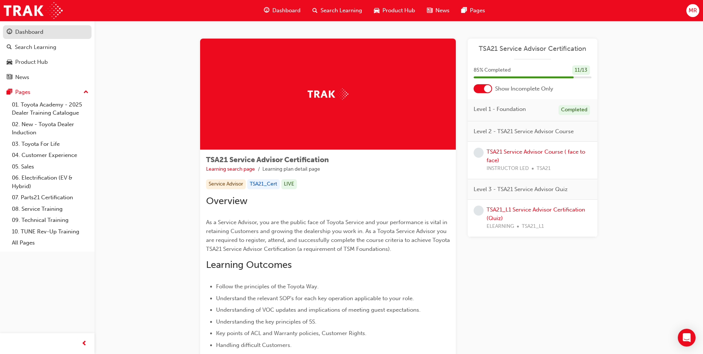
click at [41, 37] on link "Dashboard" at bounding box center [47, 32] width 89 height 14
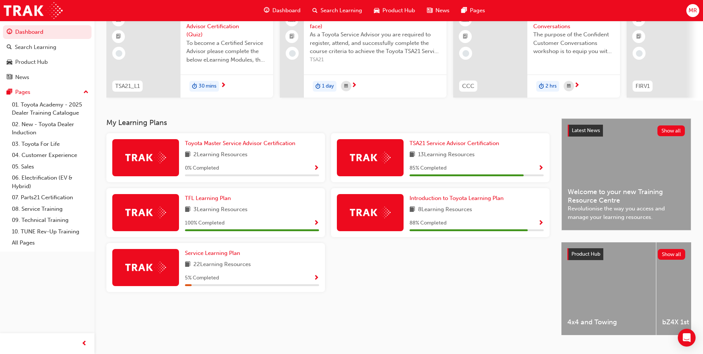
scroll to position [74, 0]
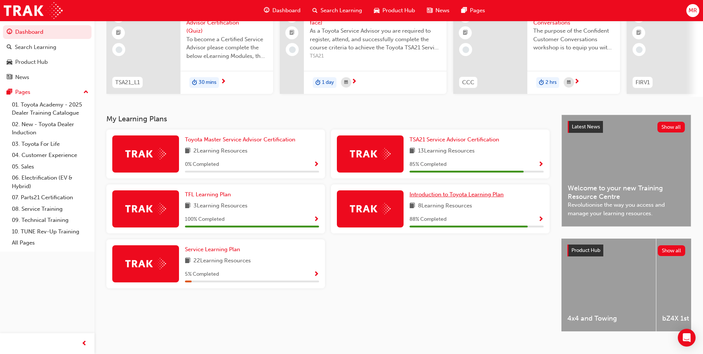
click at [443, 197] on span "Introduction to Toyota Learning Plan" at bounding box center [457, 194] width 94 height 7
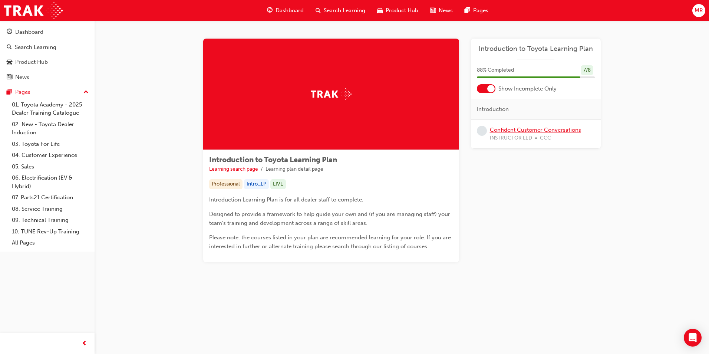
click at [561, 127] on link "Confident Customer Conversations" at bounding box center [535, 129] width 91 height 7
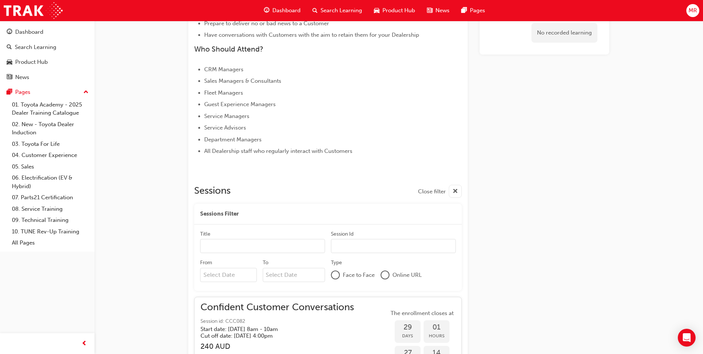
scroll to position [306, 0]
click at [59, 46] on div "Search Learning" at bounding box center [47, 47] width 81 height 9
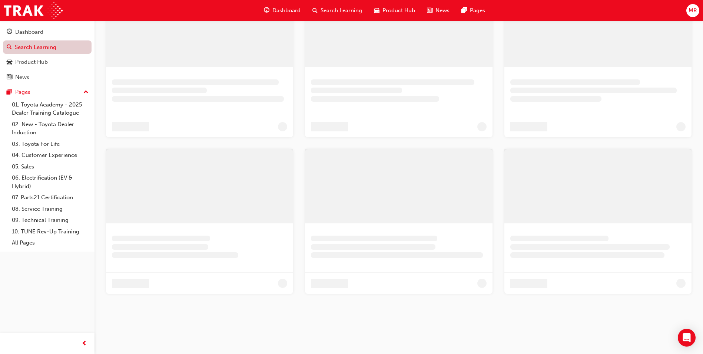
scroll to position [179, 0]
click at [50, 32] on div "Dashboard" at bounding box center [47, 31] width 81 height 9
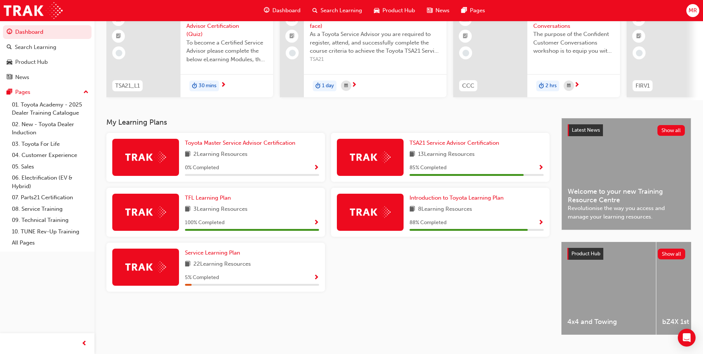
scroll to position [74, 0]
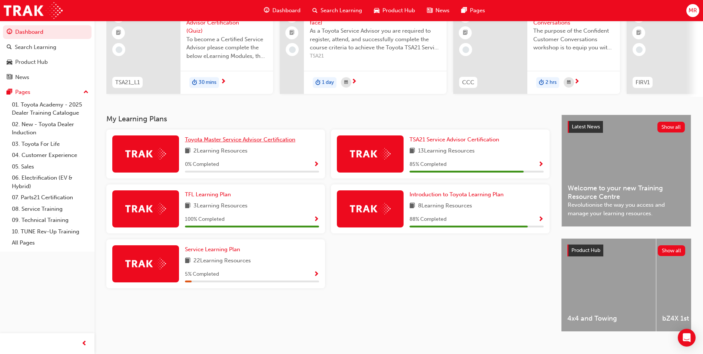
click at [242, 144] on link "Toyota Master Service Advisor Certification" at bounding box center [241, 139] width 113 height 9
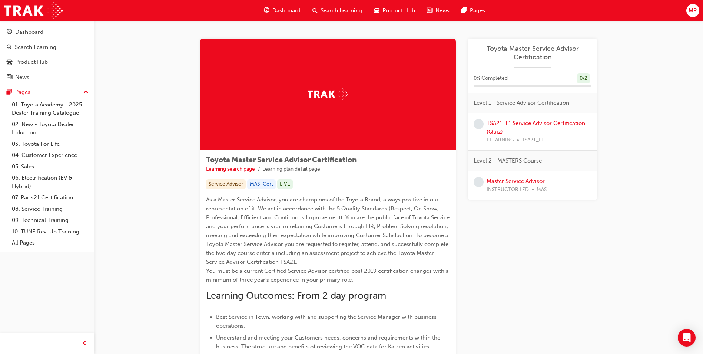
click at [512, 127] on div "TSA21_L1 Service Advisor Certification (Quiz) ELEARNING TSA21_L1" at bounding box center [539, 131] width 105 height 25
click at [511, 121] on link "TSA21_L1 Service Advisor Certification (Quiz)" at bounding box center [536, 127] width 99 height 15
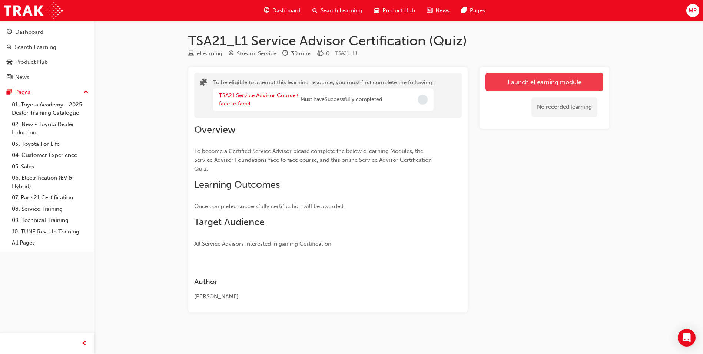
click at [509, 82] on button "Launch eLearning module" at bounding box center [545, 82] width 118 height 19
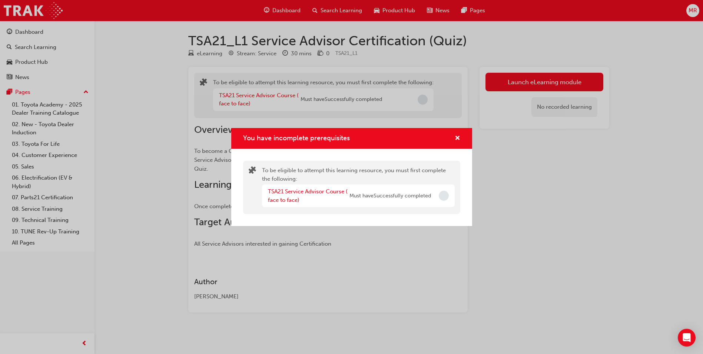
click at [461, 133] on div "You have incomplete prerequisites" at bounding box center [351, 138] width 241 height 21
click at [459, 138] on span "cross-icon" at bounding box center [458, 138] width 6 height 7
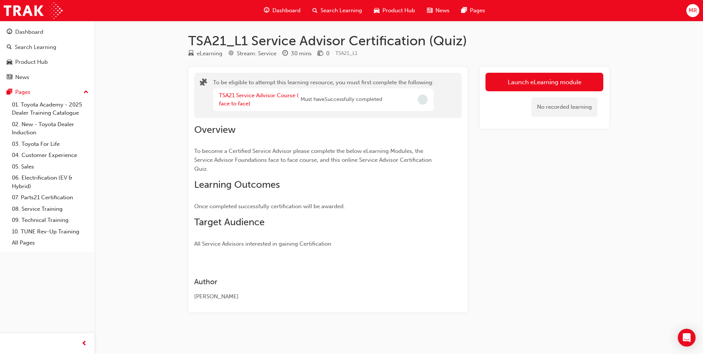
click at [54, 39] on button "Dashboard Search Learning Product Hub News Pages" at bounding box center [47, 55] width 89 height 62
click at [52, 34] on div "Dashboard" at bounding box center [47, 31] width 81 height 9
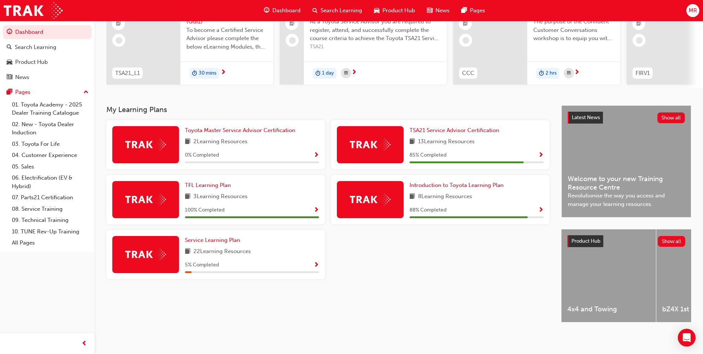
scroll to position [89, 0]
click at [221, 237] on span "Service Learning Plan" at bounding box center [212, 240] width 55 height 7
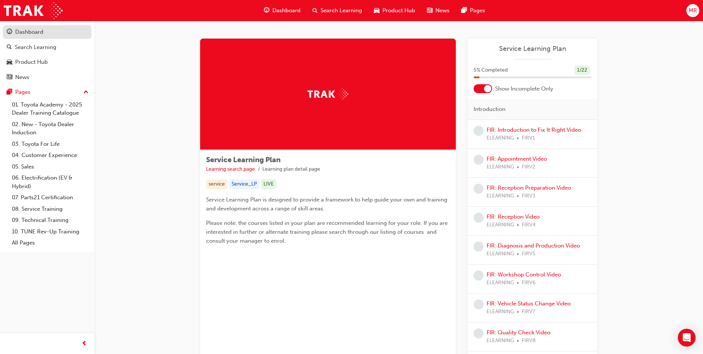
click at [32, 30] on div "Dashboard" at bounding box center [29, 32] width 28 height 9
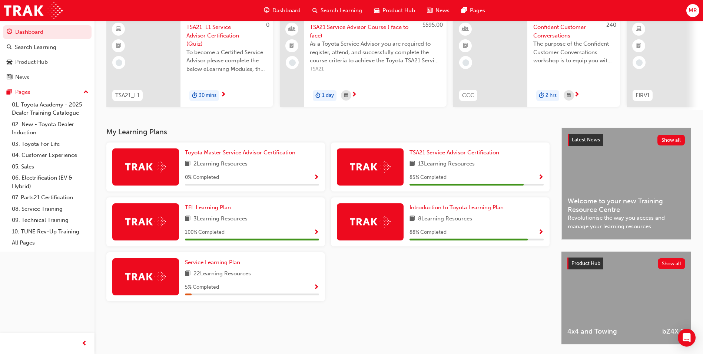
scroll to position [74, 0]
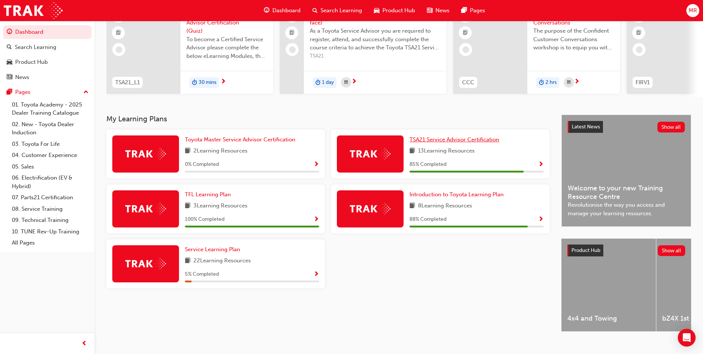
click at [482, 143] on span "TSA21 Service Advisor Certification" at bounding box center [455, 139] width 90 height 7
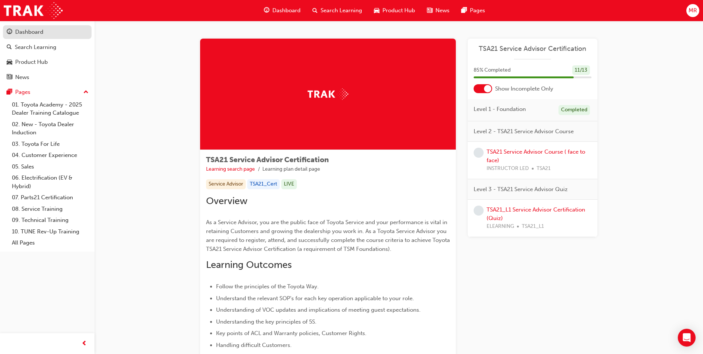
click at [27, 29] on div "Dashboard" at bounding box center [29, 32] width 28 height 9
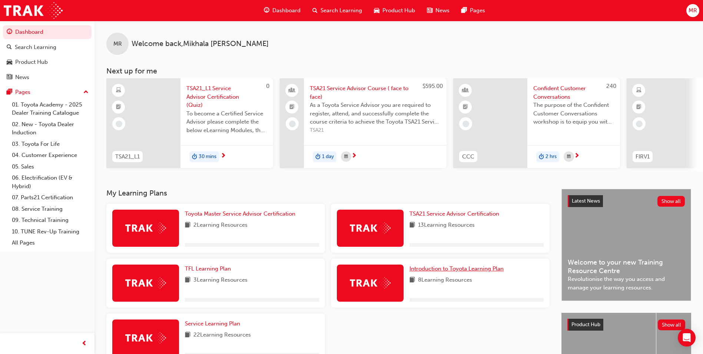
click at [450, 271] on span "Introduction to Toyota Learning Plan" at bounding box center [457, 268] width 94 height 7
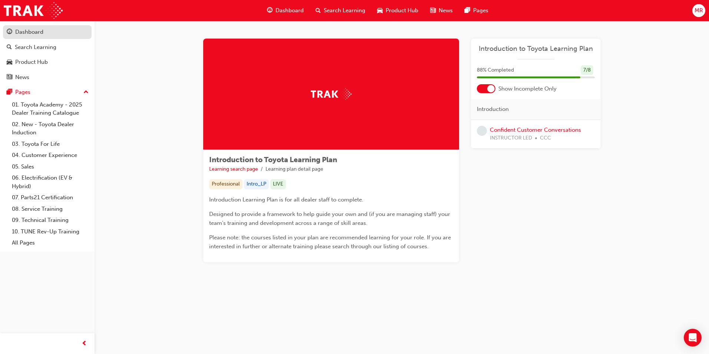
click at [42, 34] on div "Dashboard" at bounding box center [29, 32] width 28 height 9
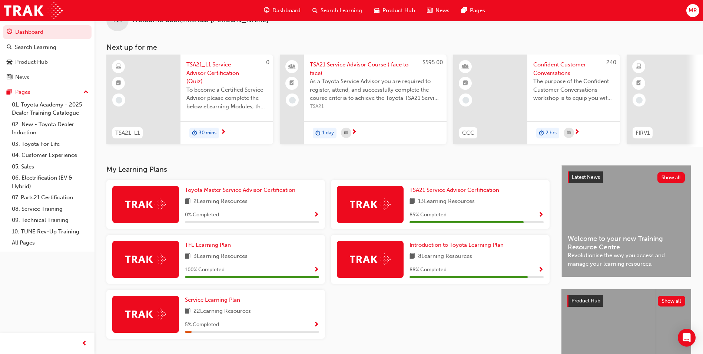
scroll to position [37, 0]
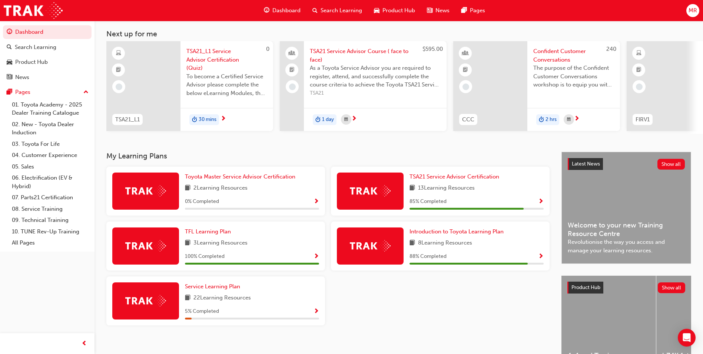
drag, startPoint x: 307, startPoint y: 240, endPoint x: 375, endPoint y: 305, distance: 94.2
click at [397, 320] on div "Toyota Master Service Advisor Certification 2 Learning Resources 0 % Completed …" at bounding box center [327, 248] width 449 height 165
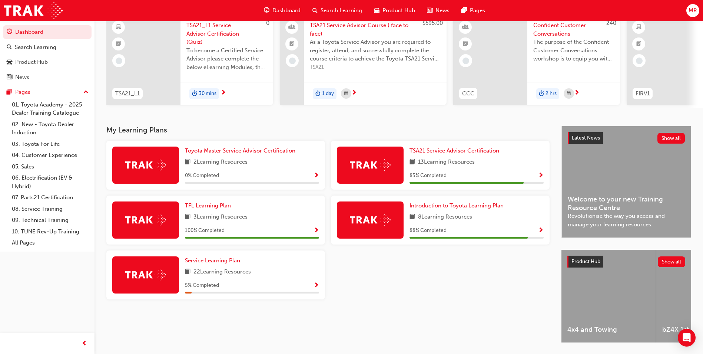
scroll to position [89, 0]
